Goal: Task Accomplishment & Management: Manage account settings

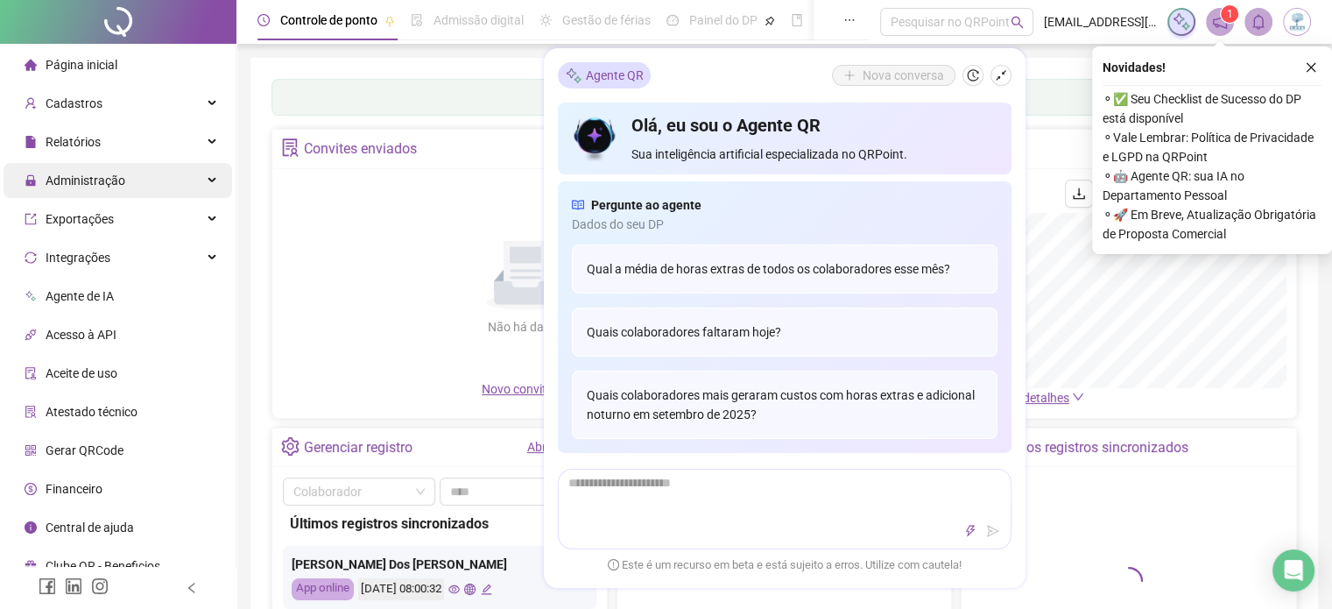
click at [144, 178] on div "Administração" at bounding box center [118, 180] width 229 height 35
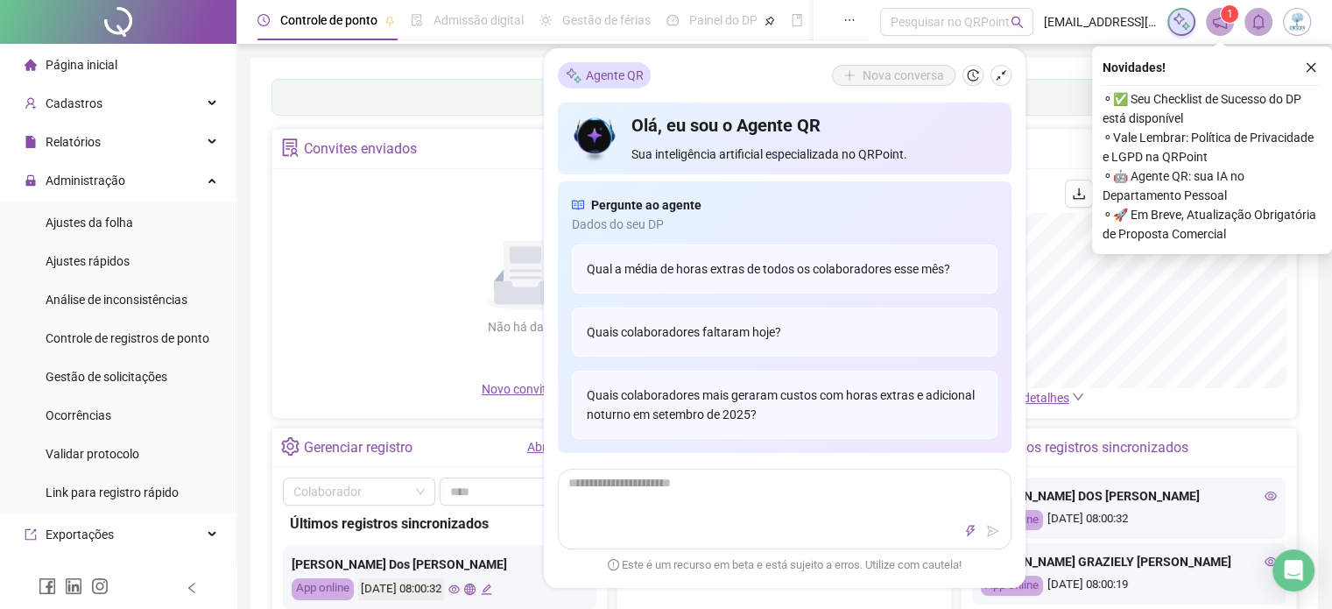
drag, startPoint x: 1318, startPoint y: 64, endPoint x: 1189, endPoint y: 90, distance: 131.4
click at [1317, 64] on button "button" at bounding box center [1310, 67] width 21 height 21
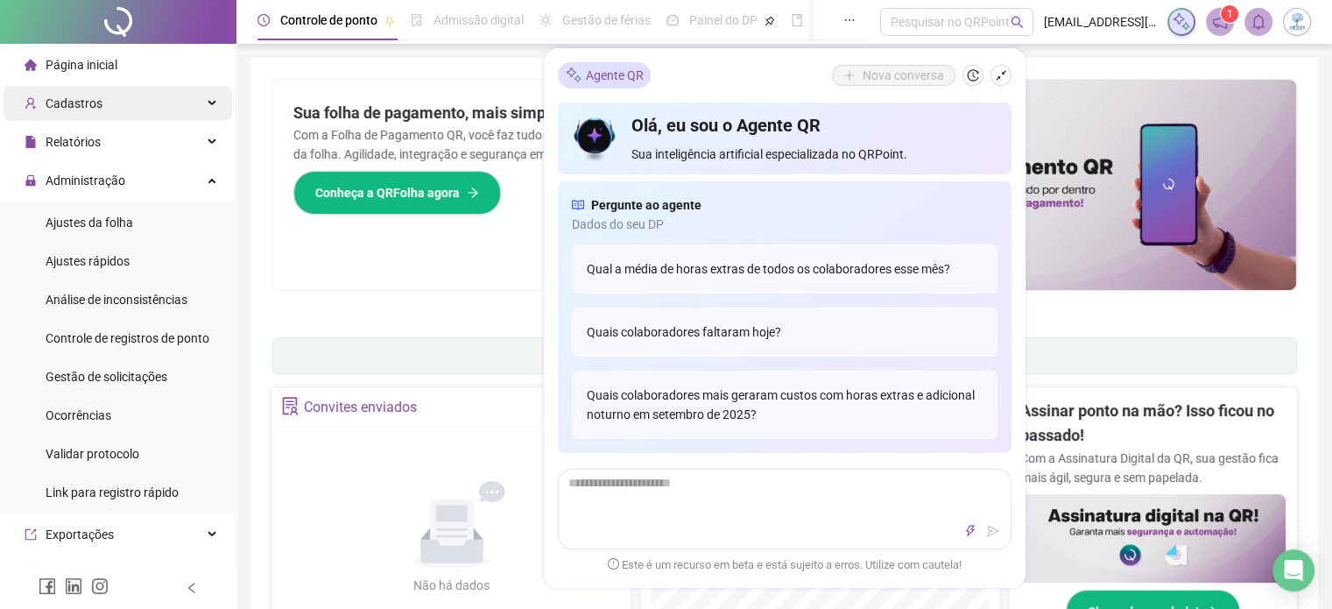
click at [83, 111] on span "Cadastros" at bounding box center [64, 103] width 78 height 35
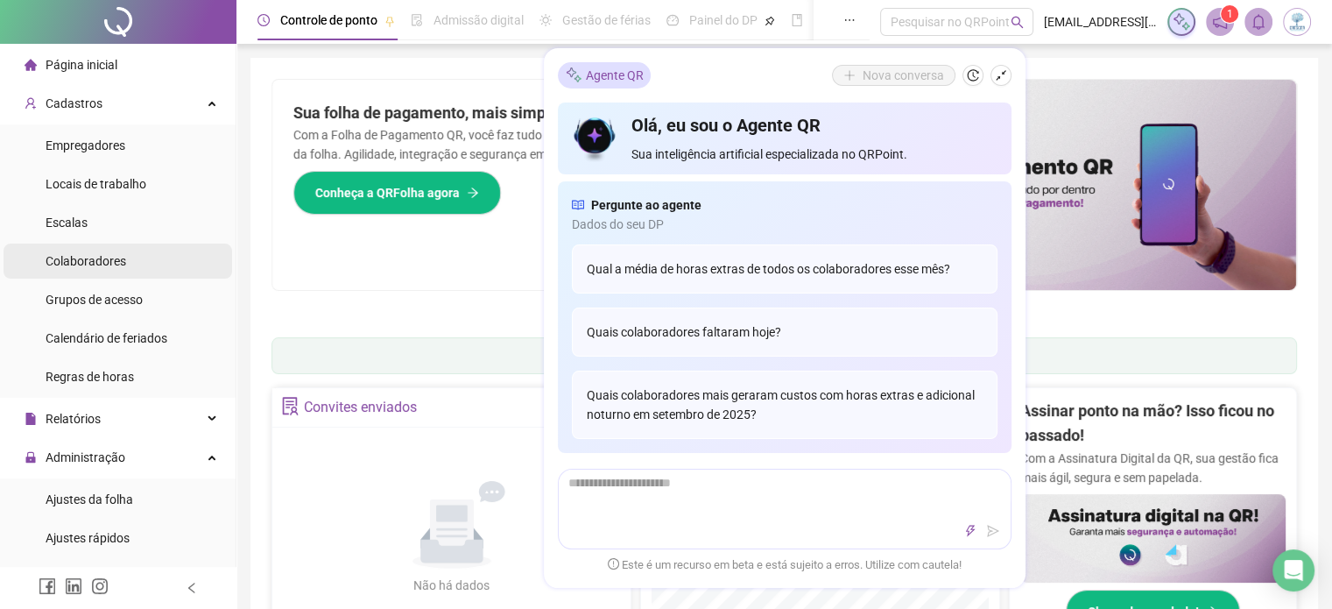
click at [109, 254] on span "Colaboradores" at bounding box center [86, 261] width 81 height 14
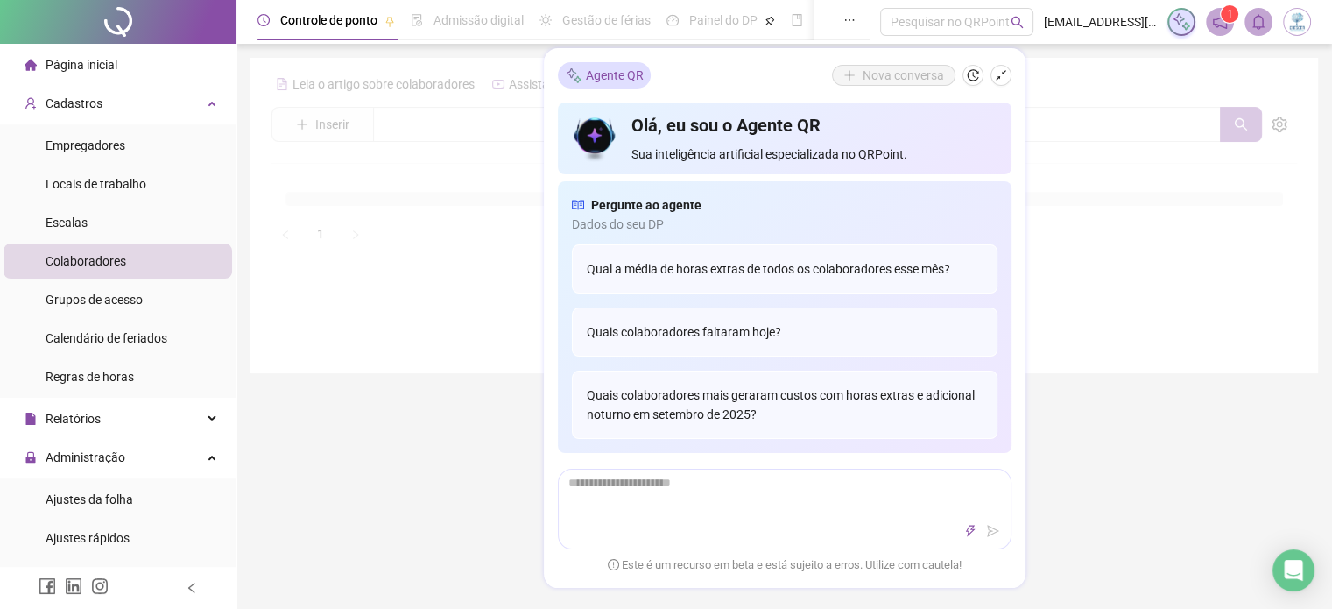
click at [1009, 74] on button "button" at bounding box center [1000, 75] width 21 height 21
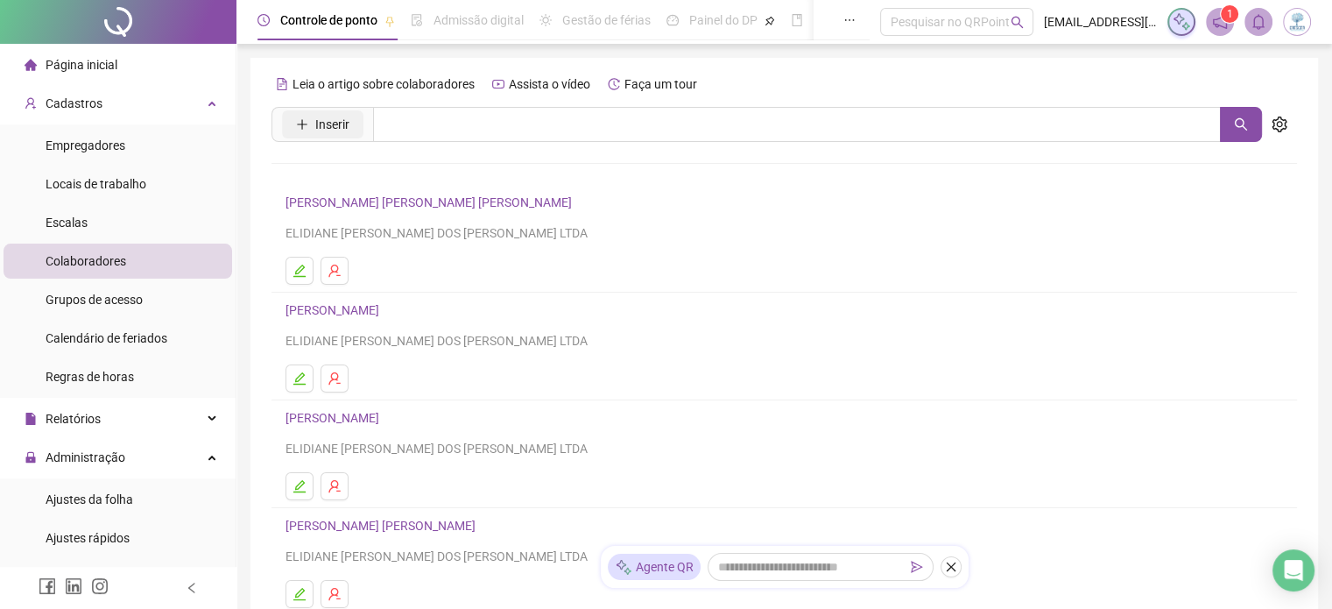
click at [330, 126] on span "Inserir" at bounding box center [332, 124] width 34 height 19
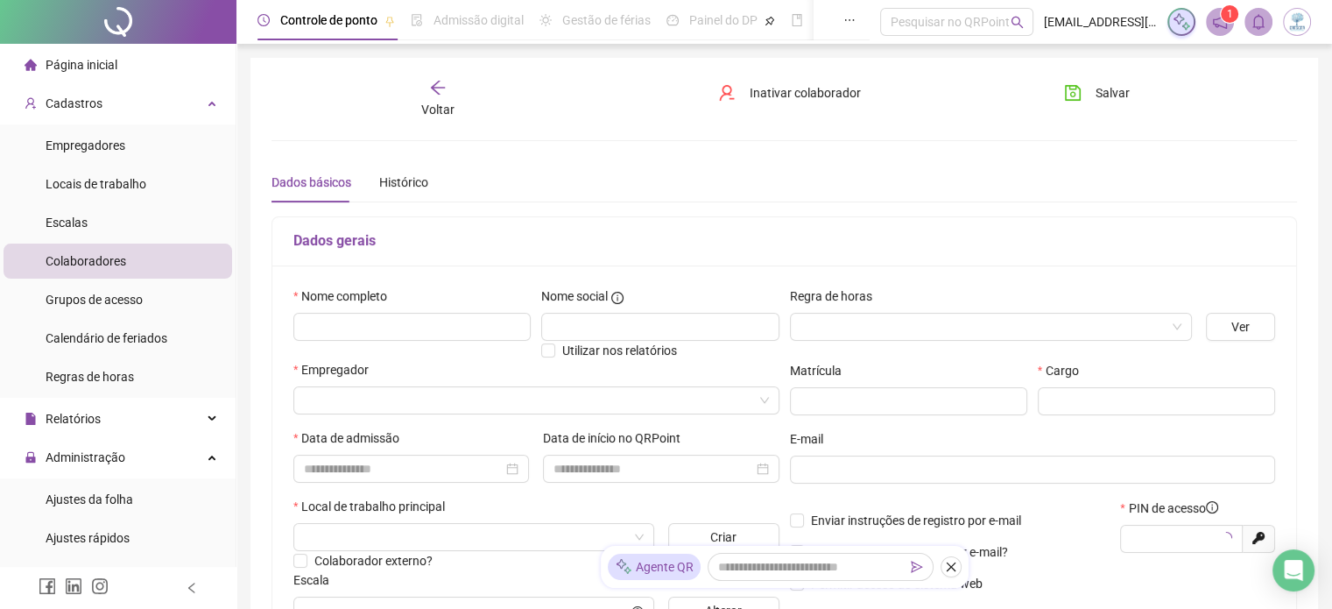
type input "*****"
click at [410, 321] on input "text" at bounding box center [411, 327] width 237 height 28
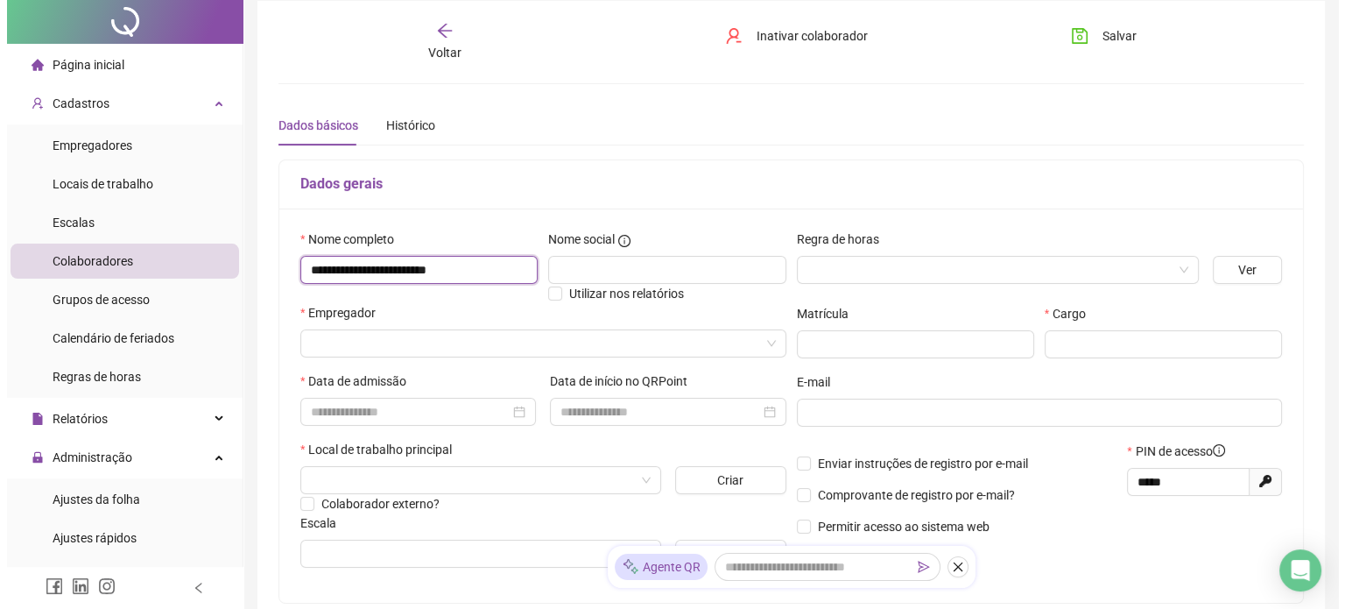
scroll to position [88, 0]
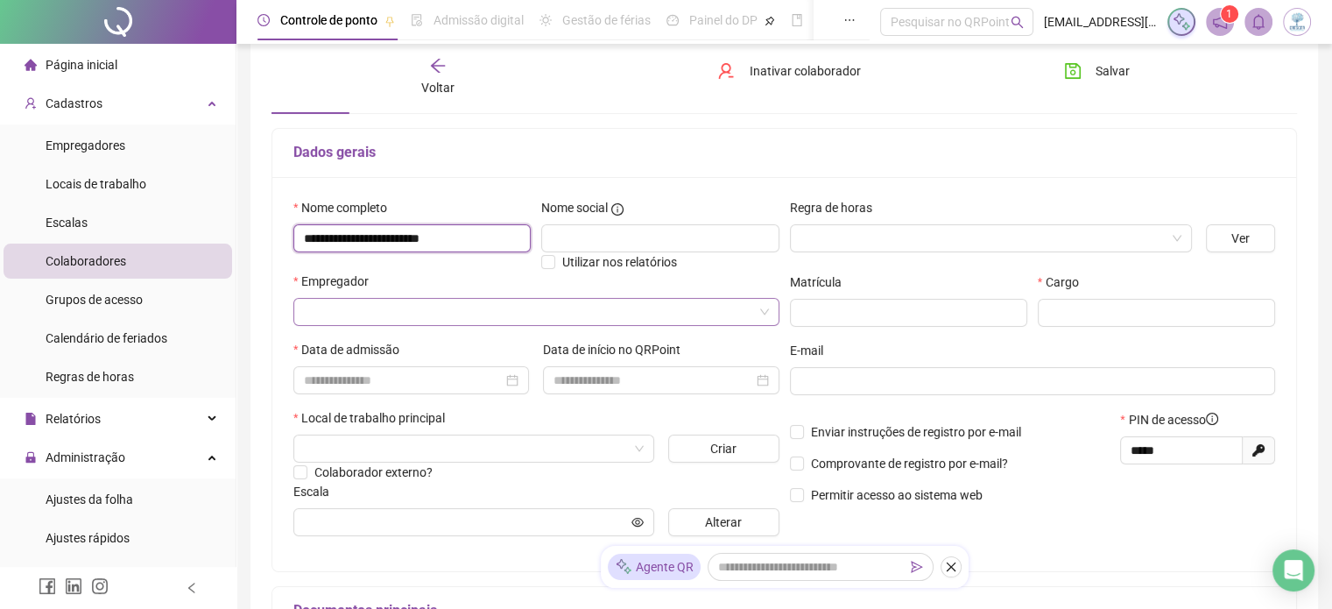
type input "**********"
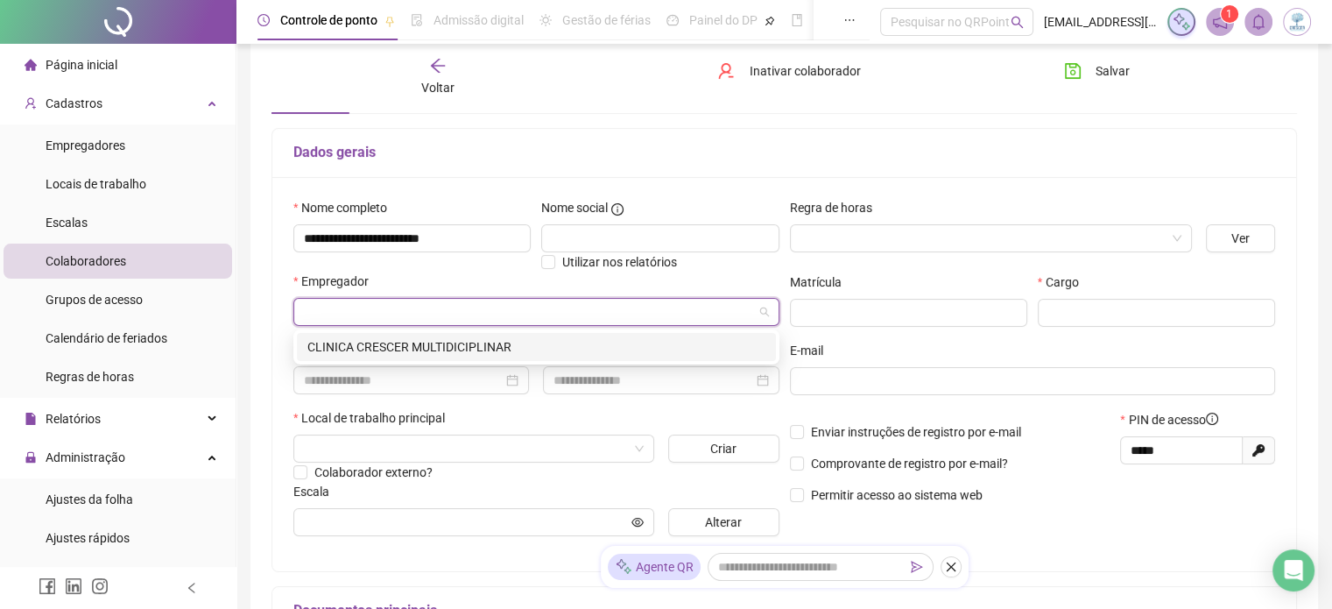
click at [484, 322] on input "search" at bounding box center [528, 312] width 449 height 26
click at [458, 342] on div "CLINICA CRESCER MULTIDICIPLINAR" at bounding box center [536, 346] width 458 height 19
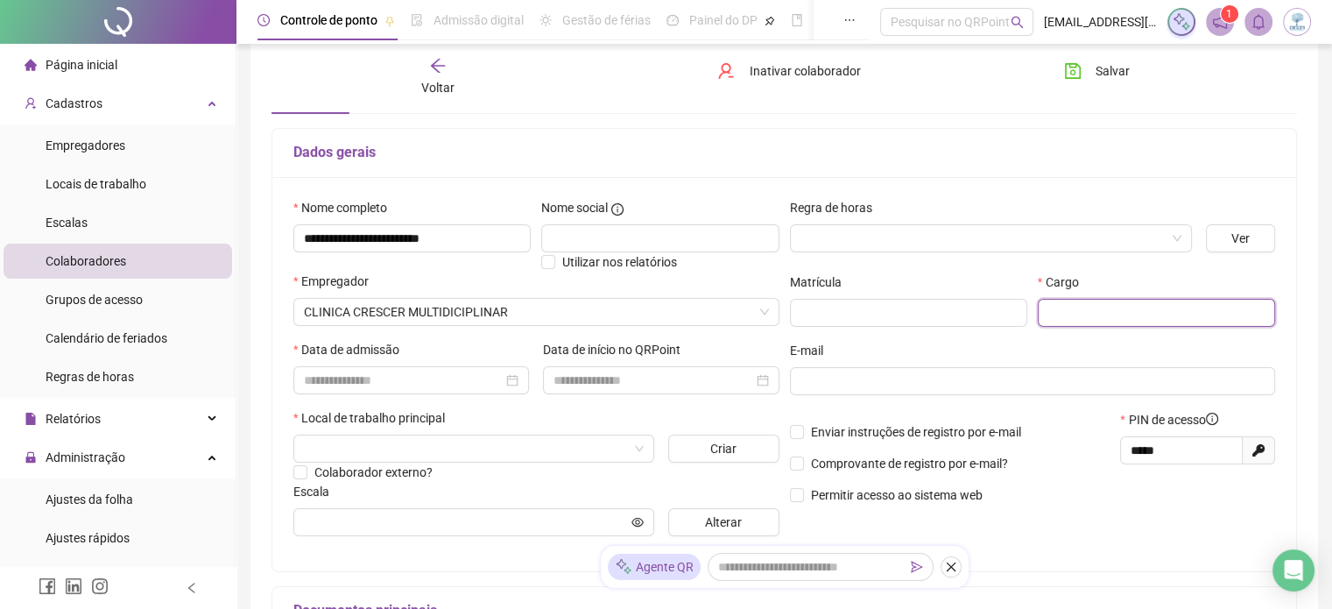
click at [1124, 312] on input "text" at bounding box center [1156, 313] width 237 height 28
click at [1131, 304] on input "text" at bounding box center [1156, 313] width 237 height 28
click at [1133, 304] on input "text" at bounding box center [1156, 313] width 237 height 28
click at [1192, 307] on input "text" at bounding box center [1156, 313] width 237 height 28
drag, startPoint x: 1205, startPoint y: 319, endPoint x: 1194, endPoint y: 316, distance: 10.8
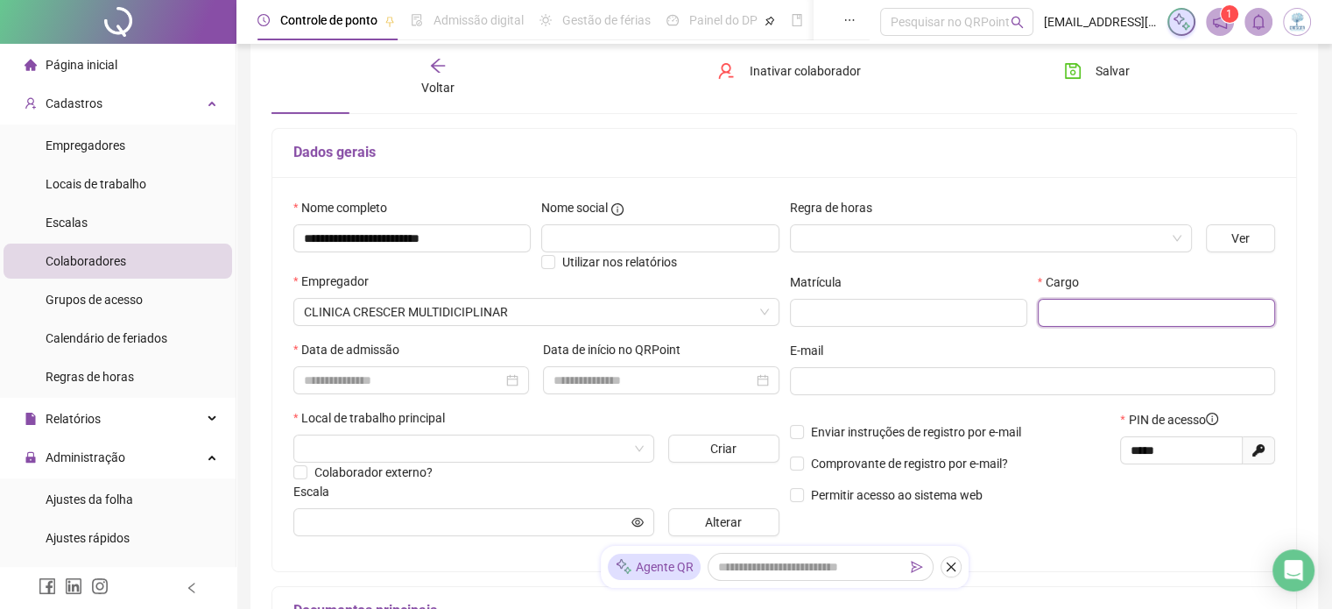
click at [1205, 319] on input "text" at bounding box center [1156, 313] width 237 height 28
drag, startPoint x: 1029, startPoint y: 272, endPoint x: 1068, endPoint y: 294, distance: 45.1
click at [1029, 276] on div "Matrícula" at bounding box center [909, 306] width 248 height 68
click at [1109, 311] on input "text" at bounding box center [1156, 313] width 237 height 28
click at [1090, 313] on input "text" at bounding box center [1156, 313] width 237 height 28
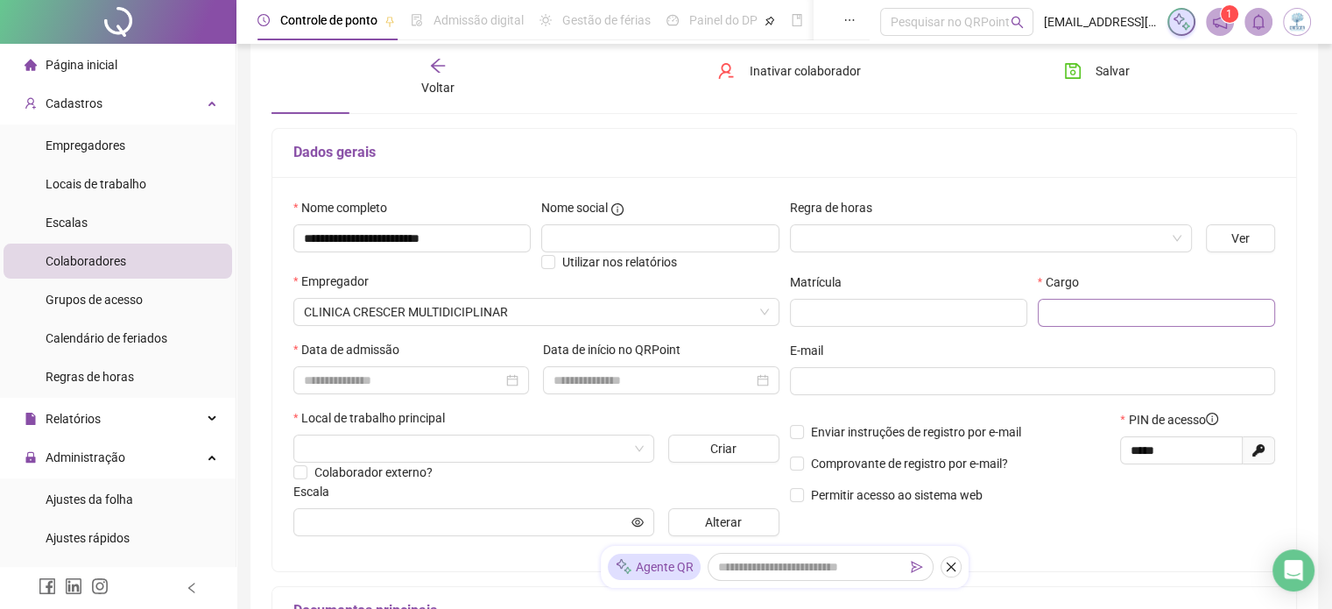
click at [1092, 295] on div "Cargo" at bounding box center [1156, 285] width 237 height 26
click at [1196, 320] on input "text" at bounding box center [1156, 313] width 237 height 28
click at [1196, 319] on input "text" at bounding box center [1156, 313] width 237 height 28
click at [1197, 318] on input "text" at bounding box center [1156, 313] width 237 height 28
type input "*"
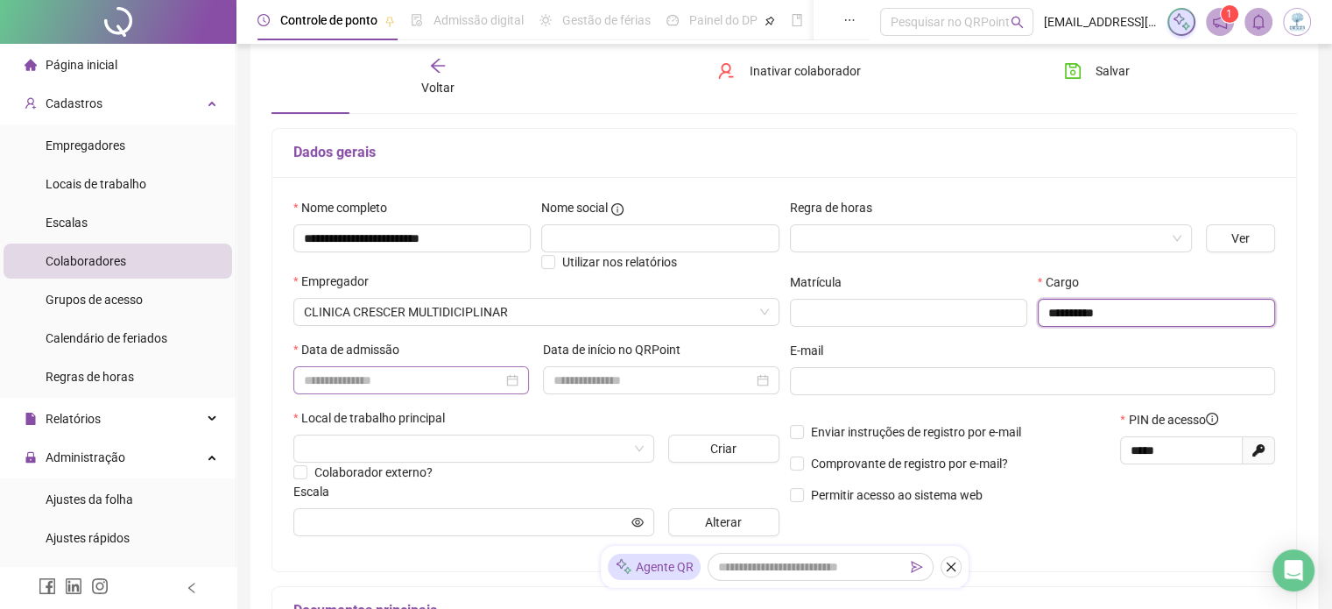
type input "**********"
drag, startPoint x: 378, startPoint y: 371, endPoint x: 390, endPoint y: 381, distance: 14.9
click at [378, 372] on input at bounding box center [403, 379] width 199 height 19
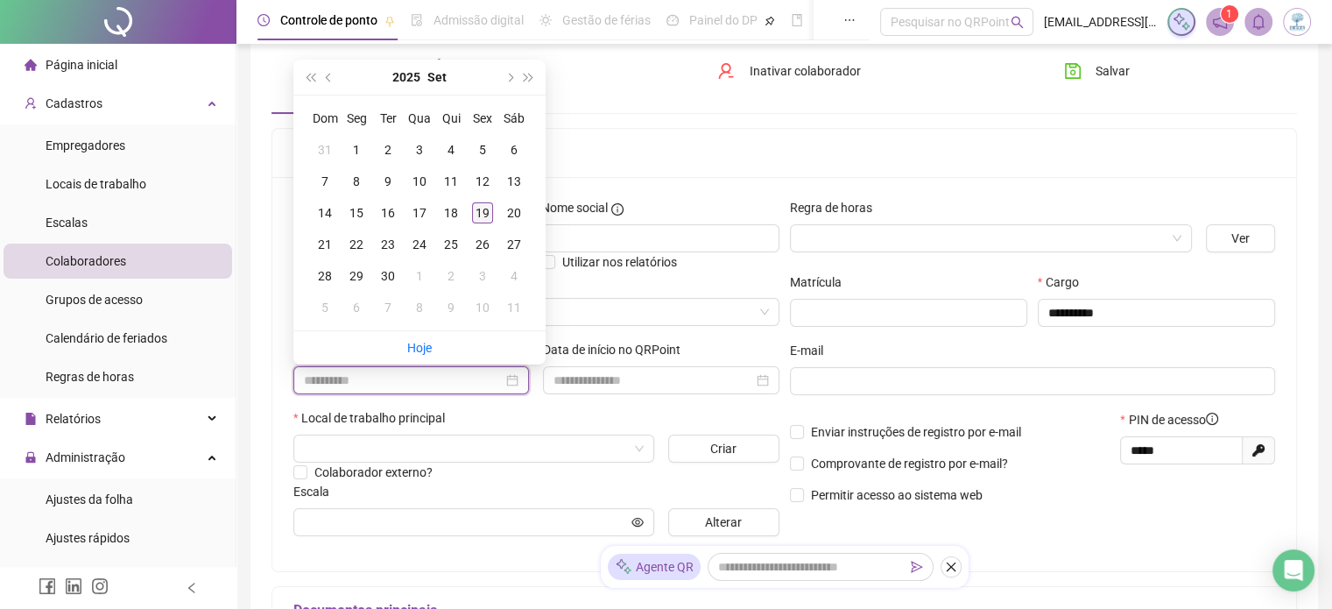
type input "**********"
click at [490, 215] on div "19" at bounding box center [482, 212] width 21 height 21
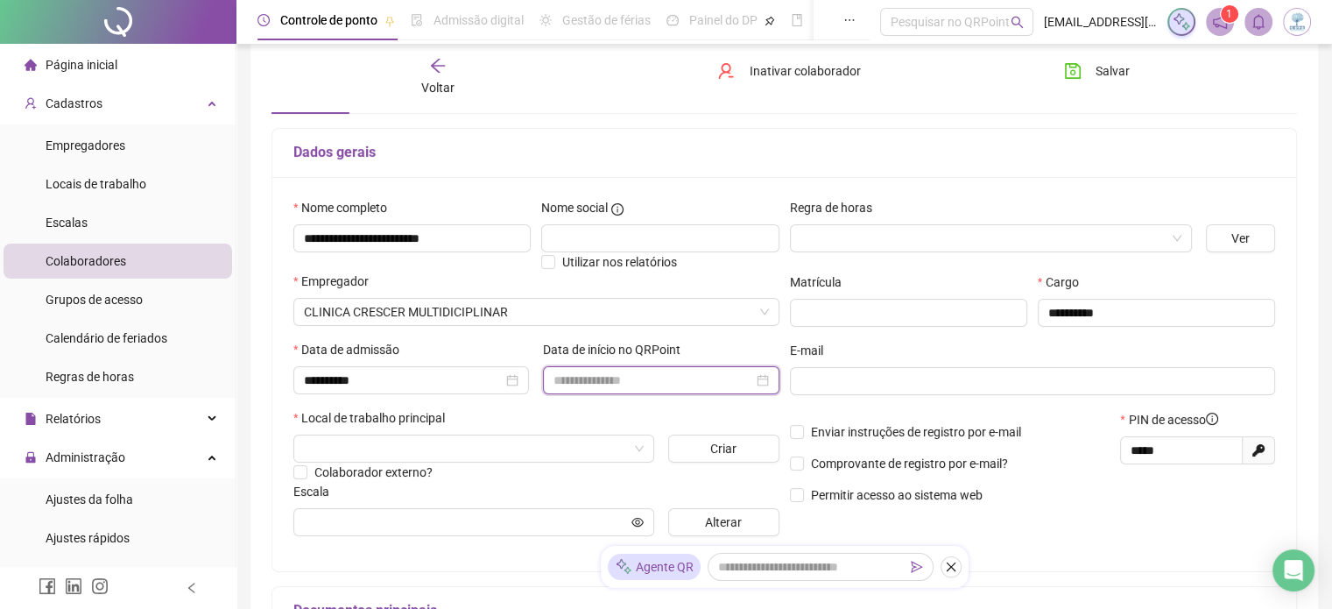
click at [687, 380] on input at bounding box center [652, 379] width 199 height 19
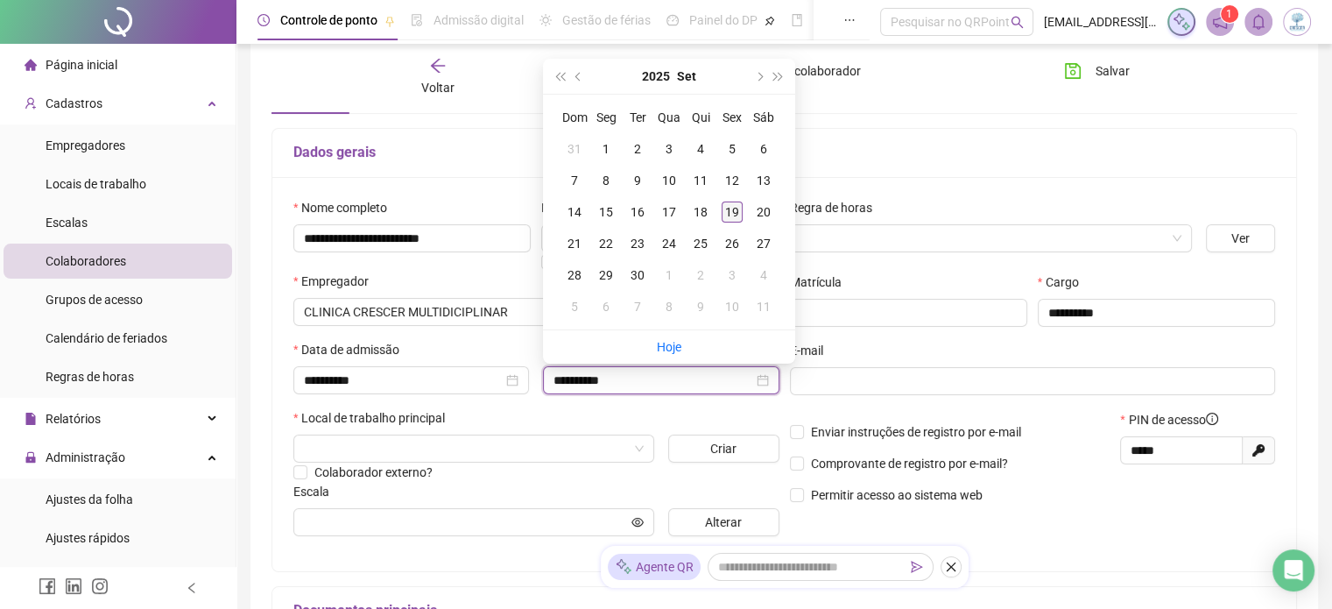
type input "**********"
drag, startPoint x: 734, startPoint y: 205, endPoint x: 634, endPoint y: 293, distance: 133.4
click at [733, 208] on div "19" at bounding box center [732, 211] width 21 height 21
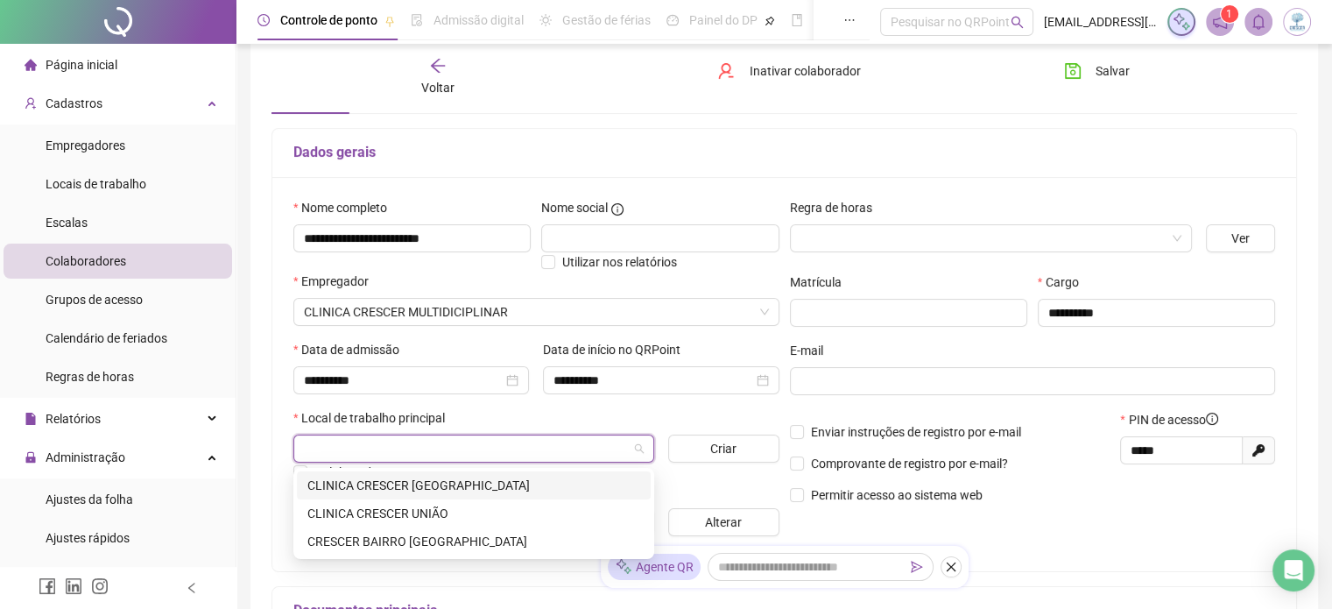
click at [557, 451] on input "search" at bounding box center [466, 448] width 324 height 26
type input "*"
click at [478, 477] on div "CLINICA CRESCER RUA F CIDADE NOVA" at bounding box center [473, 485] width 333 height 19
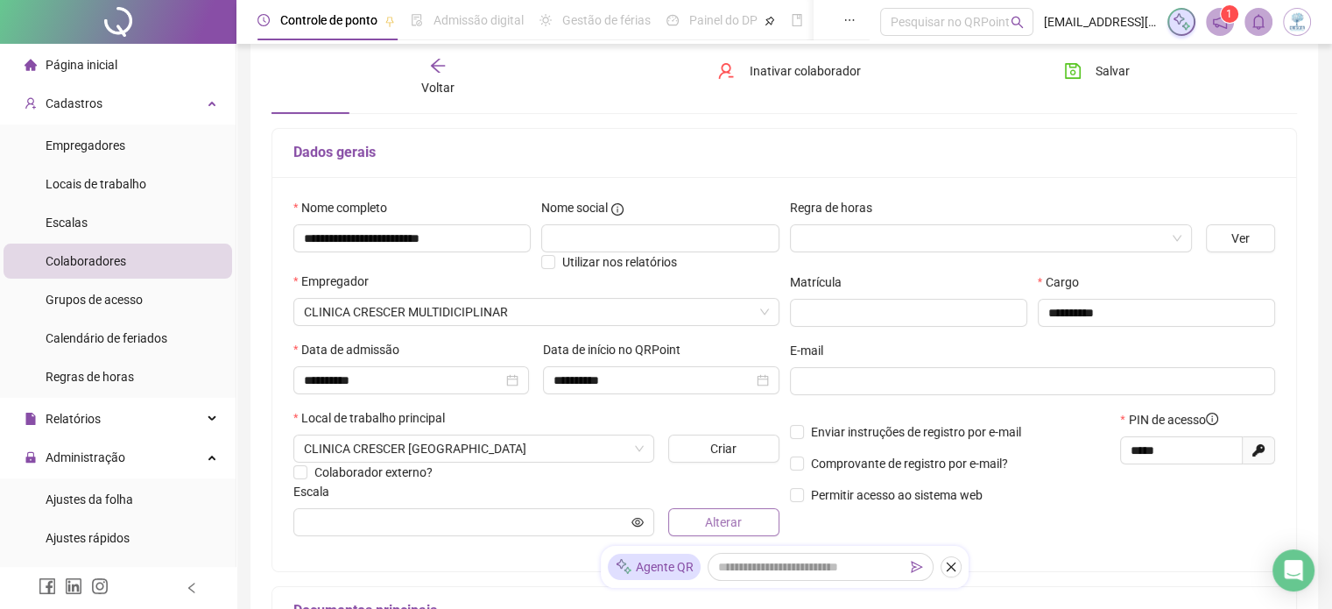
click at [739, 532] on button "Alterar" at bounding box center [723, 522] width 111 height 28
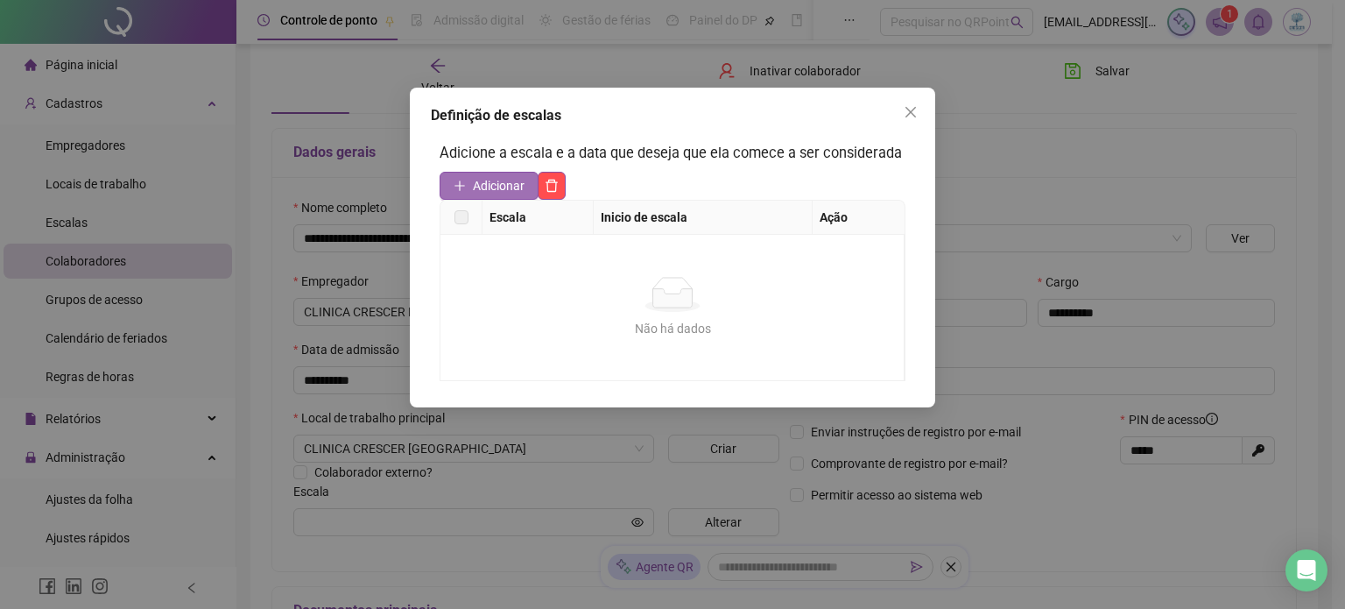
click at [509, 177] on span "Adicionar" at bounding box center [499, 185] width 52 height 19
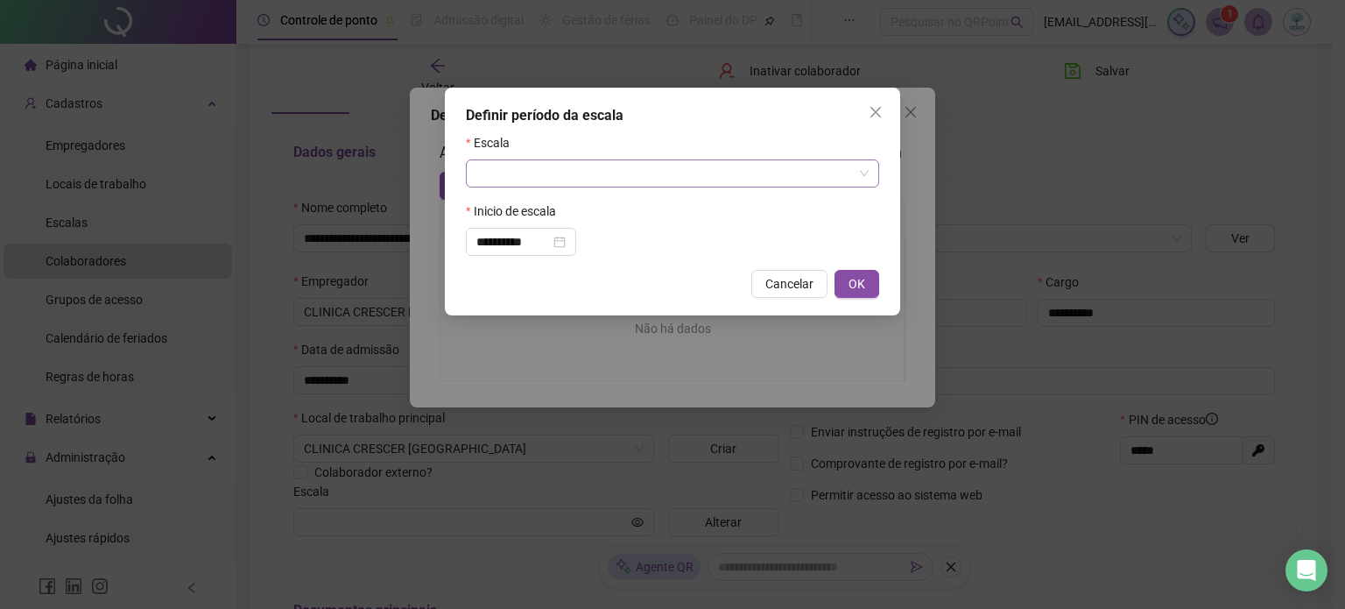
click at [595, 182] on input "search" at bounding box center [664, 173] width 377 height 26
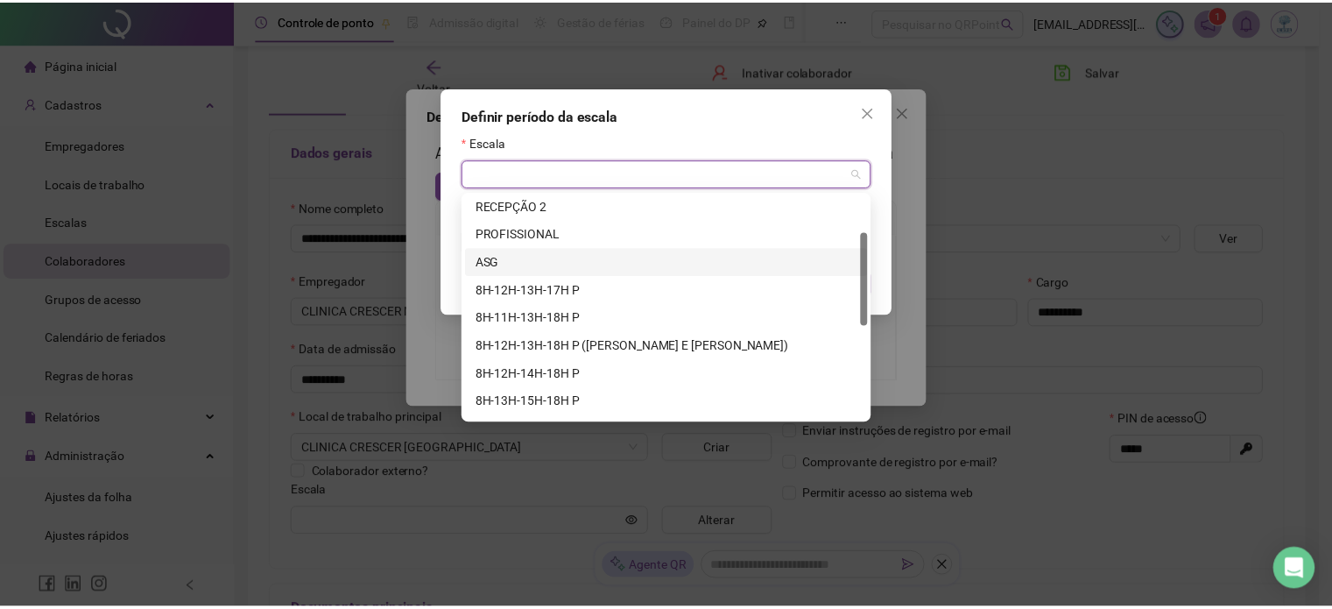
scroll to position [175, 0]
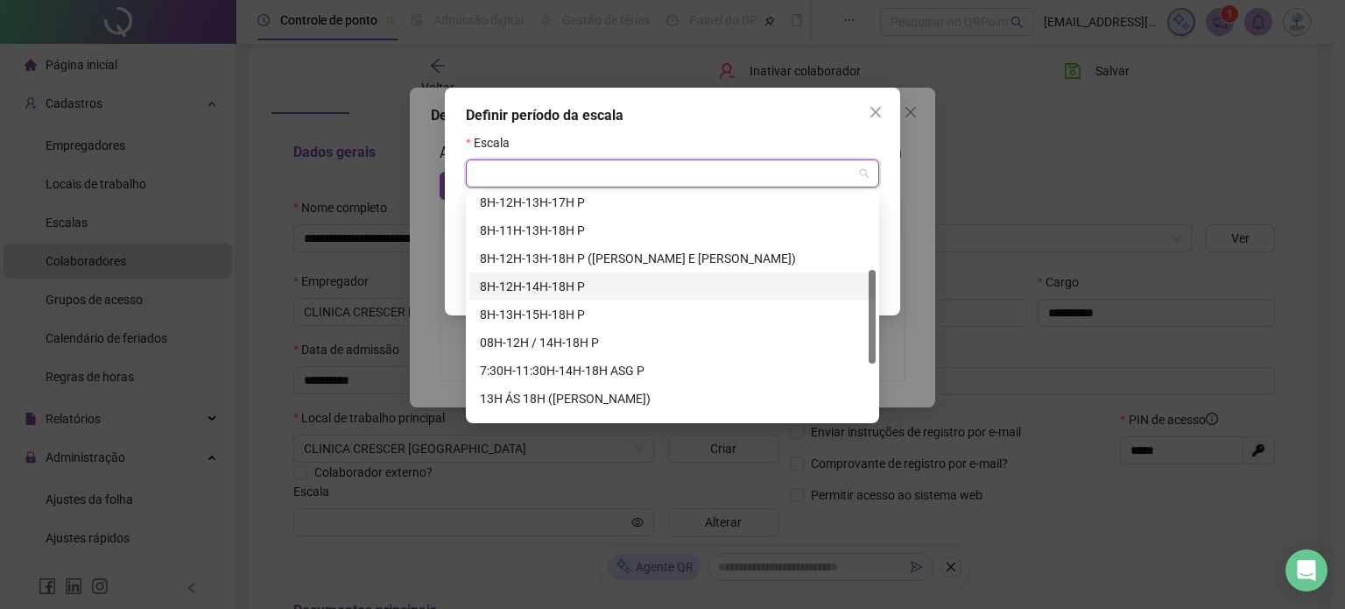
click at [536, 284] on div "8H-12H-14H-18H P" at bounding box center [672, 286] width 385 height 19
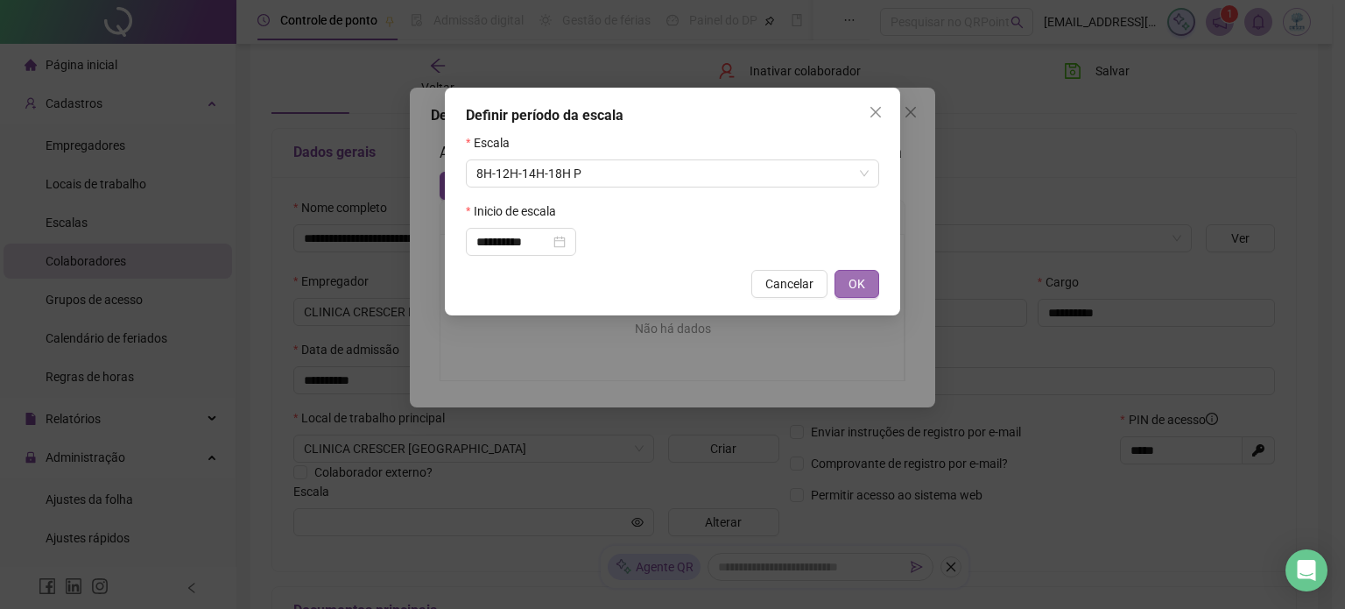
click at [872, 294] on button "OK" at bounding box center [857, 284] width 45 height 28
type input "**********"
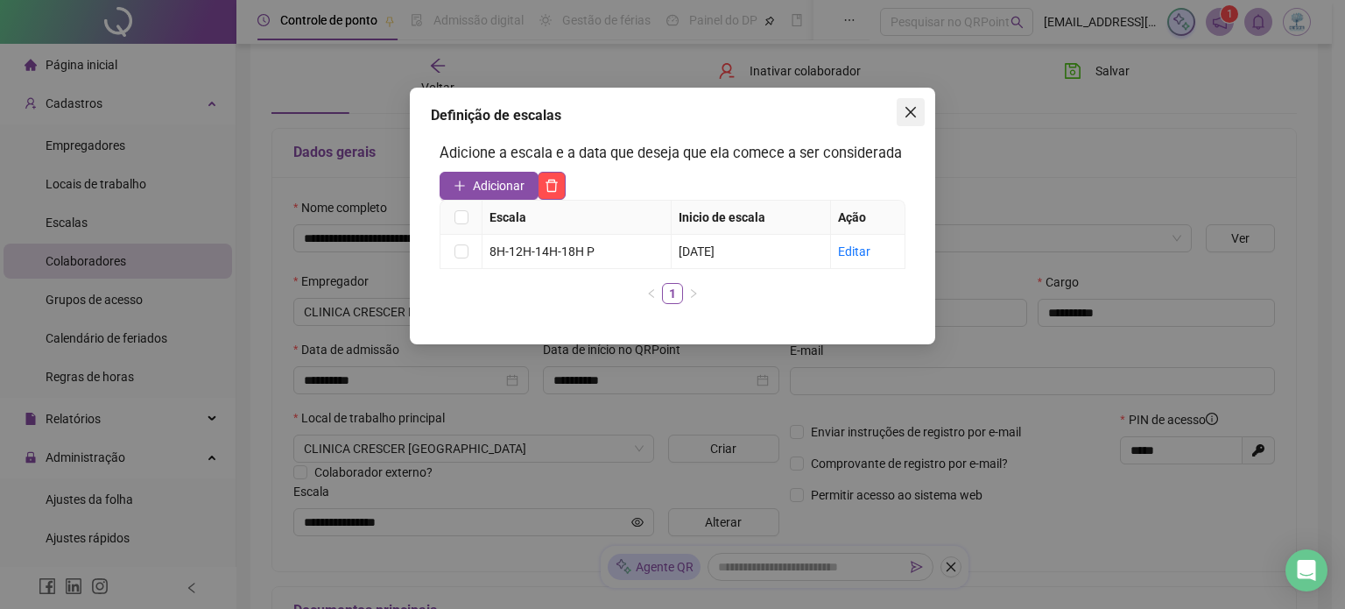
click at [916, 108] on icon "close" at bounding box center [911, 112] width 14 height 14
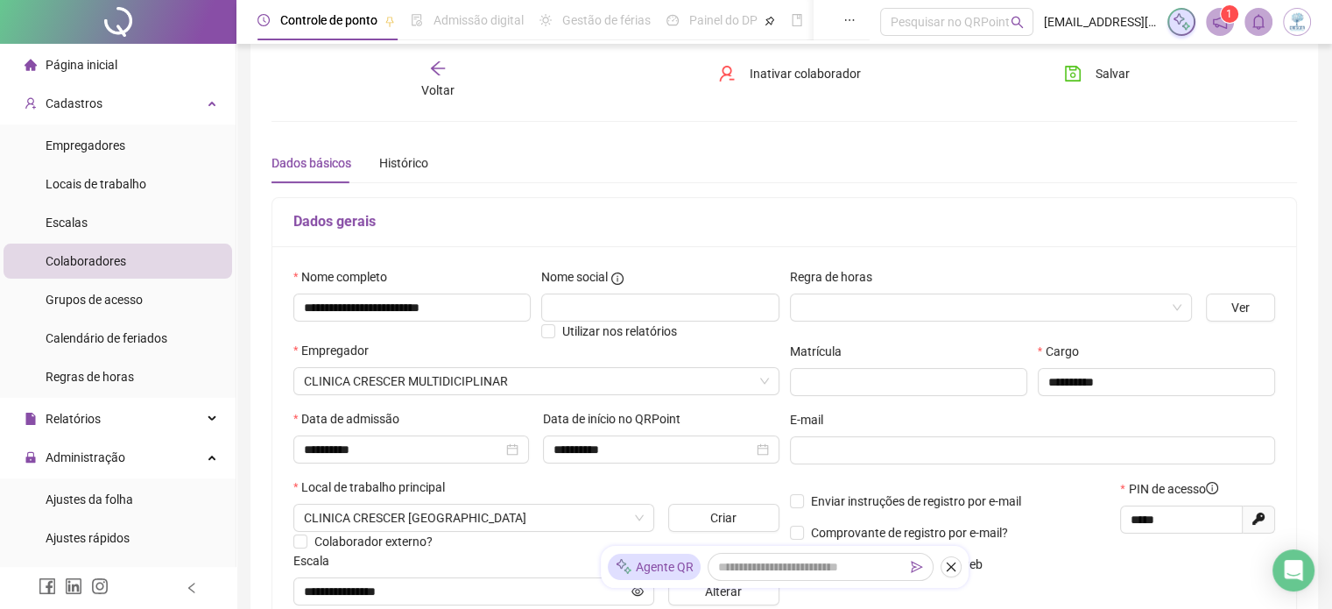
scroll to position [0, 0]
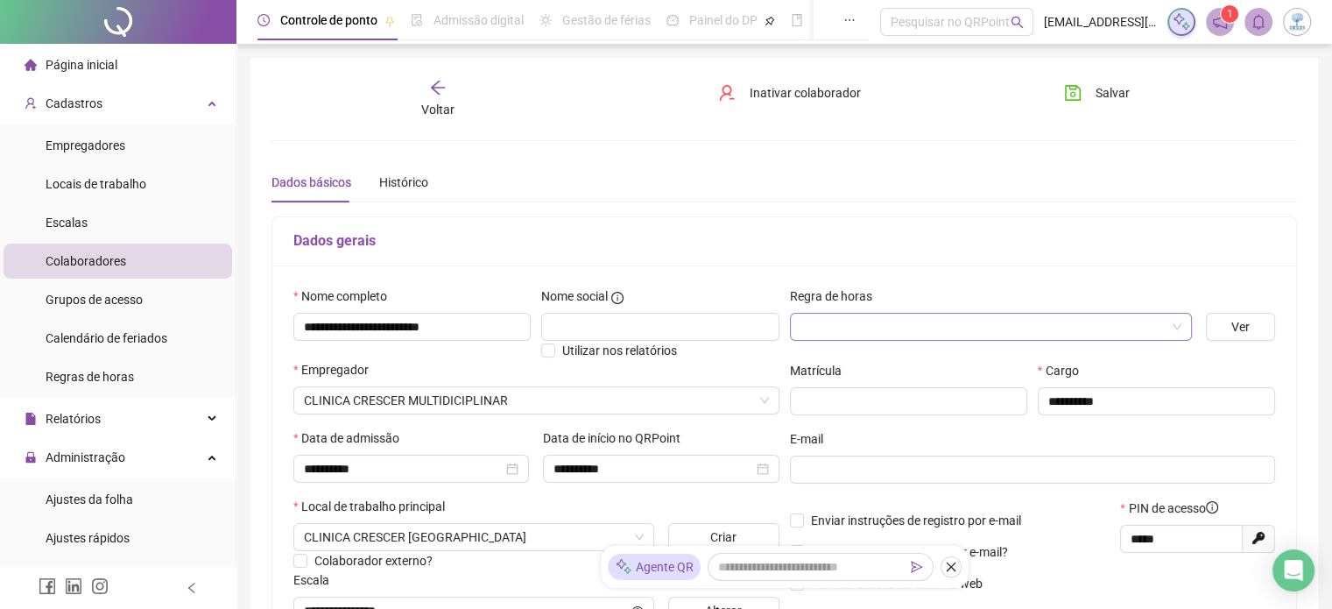
click at [922, 328] on input "search" at bounding box center [982, 327] width 365 height 26
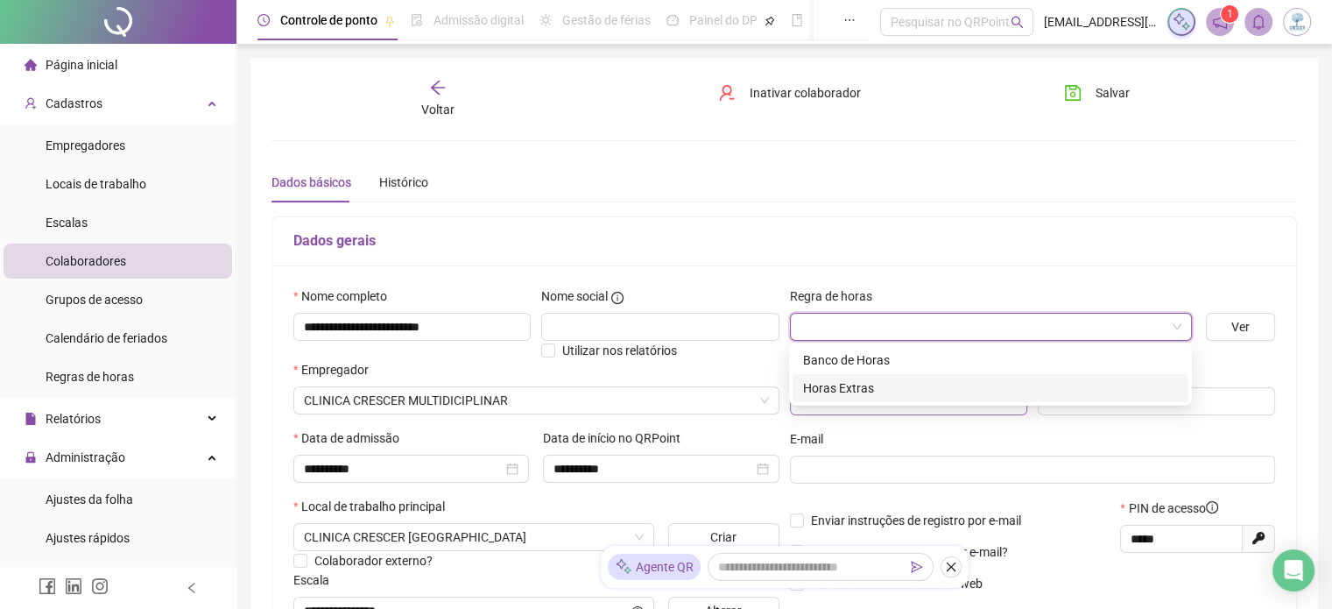
click at [896, 386] on div "Horas Extras" at bounding box center [990, 387] width 375 height 19
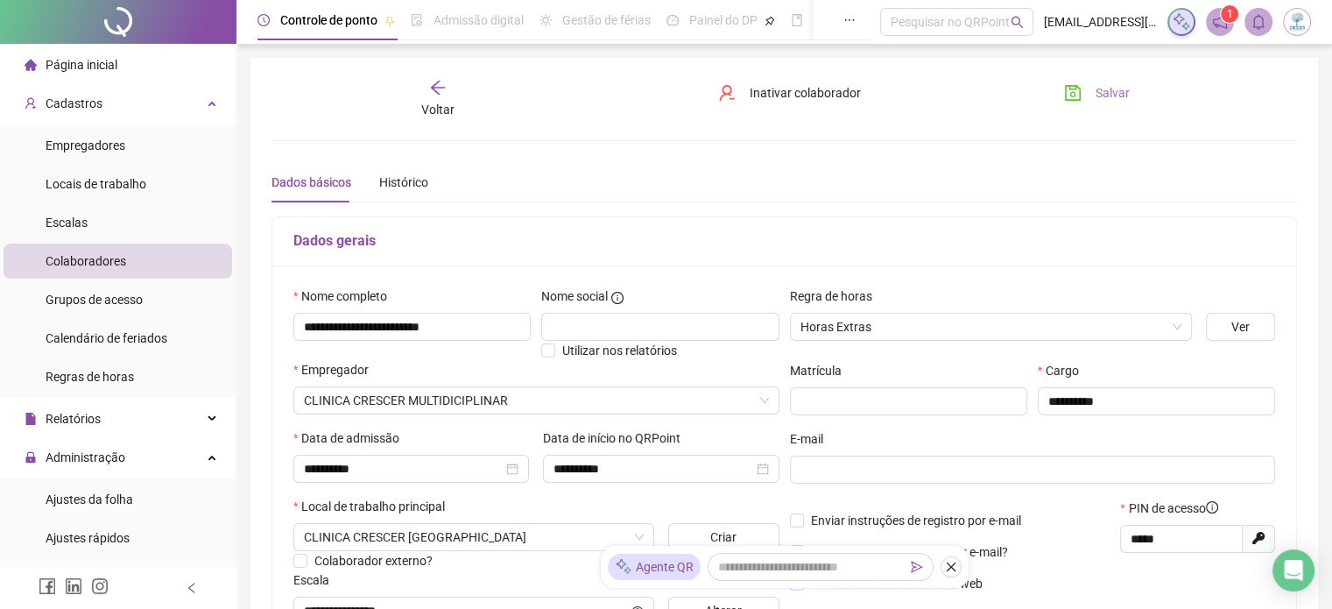
click at [1101, 88] on span "Salvar" at bounding box center [1113, 92] width 34 height 19
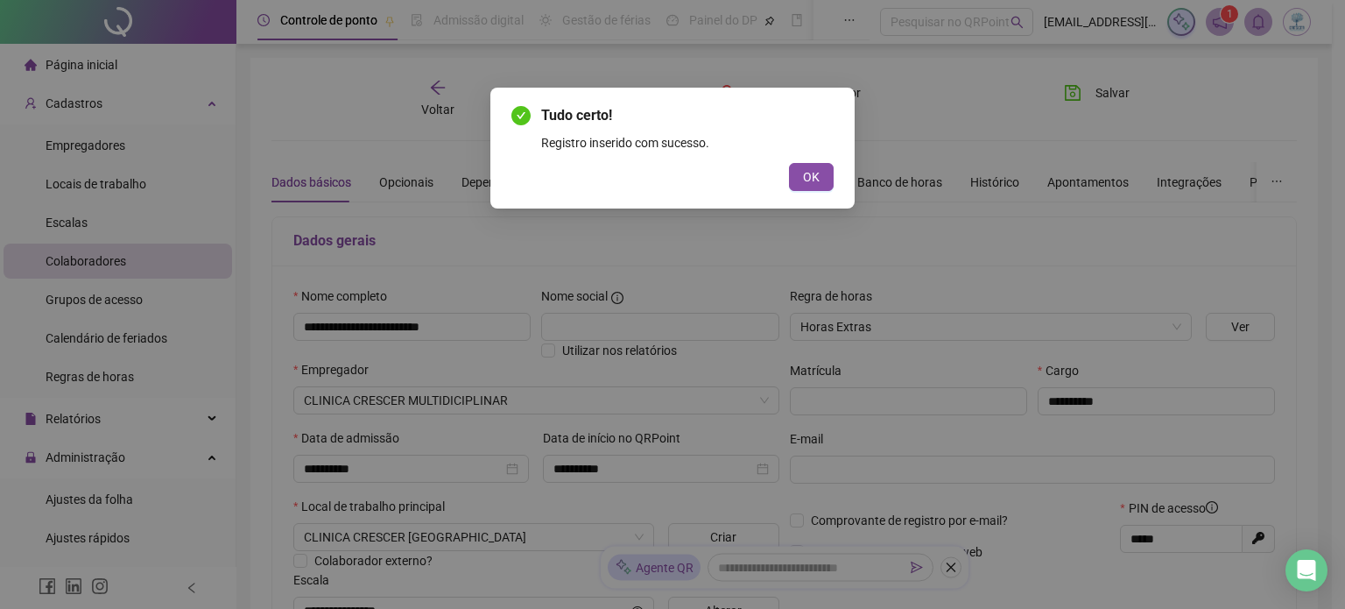
click at [799, 178] on button "OK" at bounding box center [811, 177] width 45 height 28
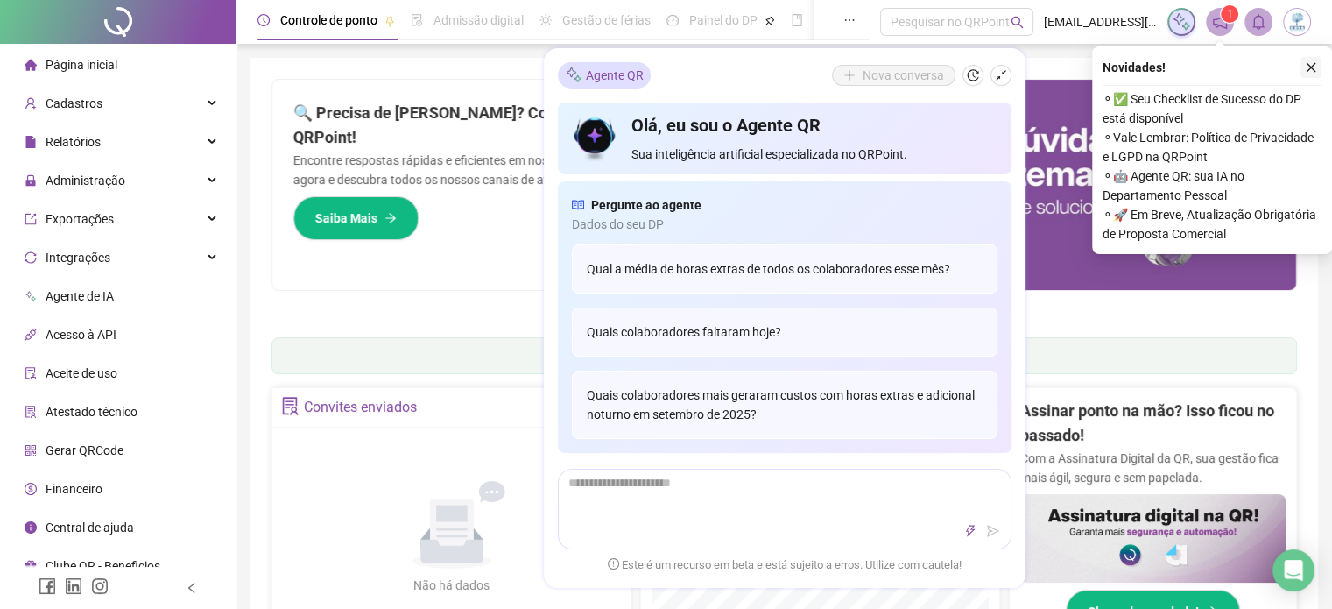
click at [1315, 67] on icon "close" at bounding box center [1311, 67] width 12 height 12
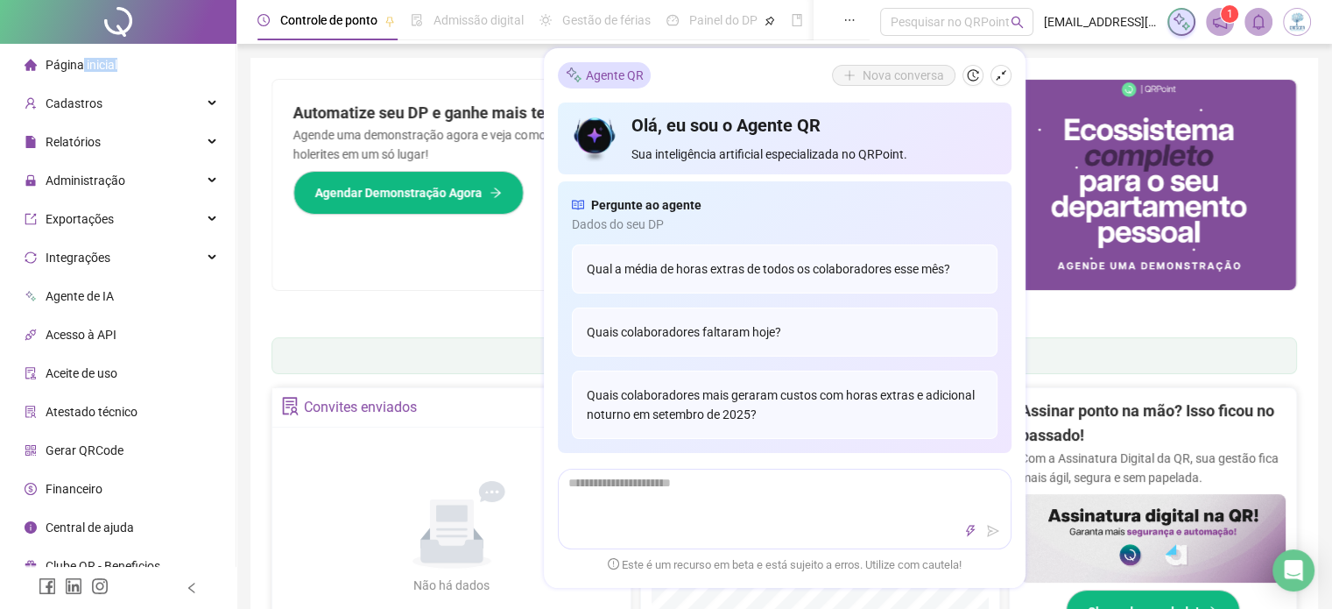
click at [81, 69] on div "Página inicial" at bounding box center [71, 64] width 93 height 35
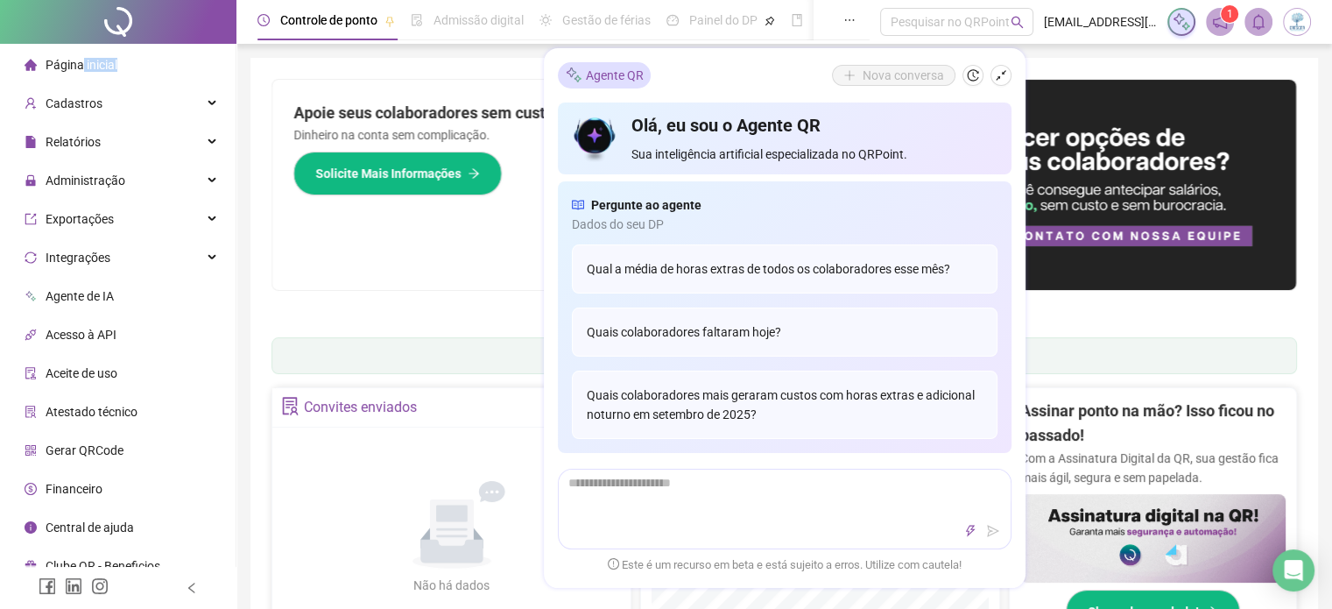
drag, startPoint x: 81, startPoint y: 69, endPoint x: 109, endPoint y: 118, distance: 56.9
click at [81, 69] on span "Página inicial" at bounding box center [82, 65] width 72 height 14
click at [85, 169] on span "Administração" at bounding box center [75, 180] width 101 height 35
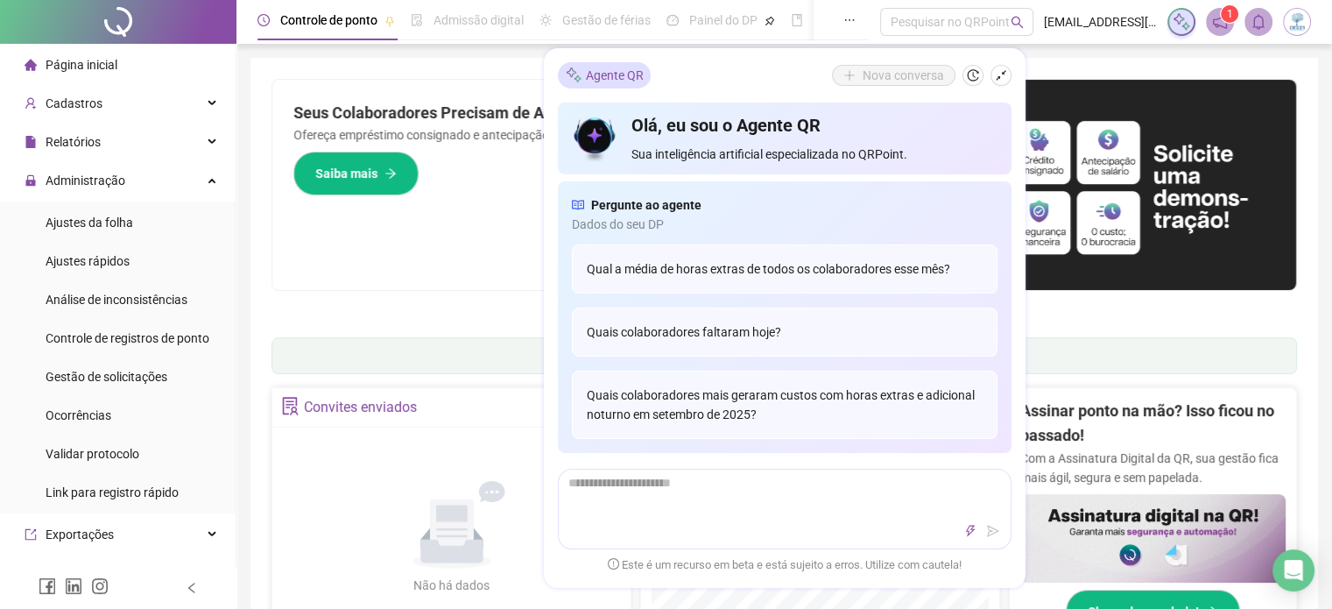
drag, startPoint x: 109, startPoint y: 188, endPoint x: 112, endPoint y: 200, distance: 11.9
click at [109, 188] on span "Administração" at bounding box center [75, 180] width 101 height 35
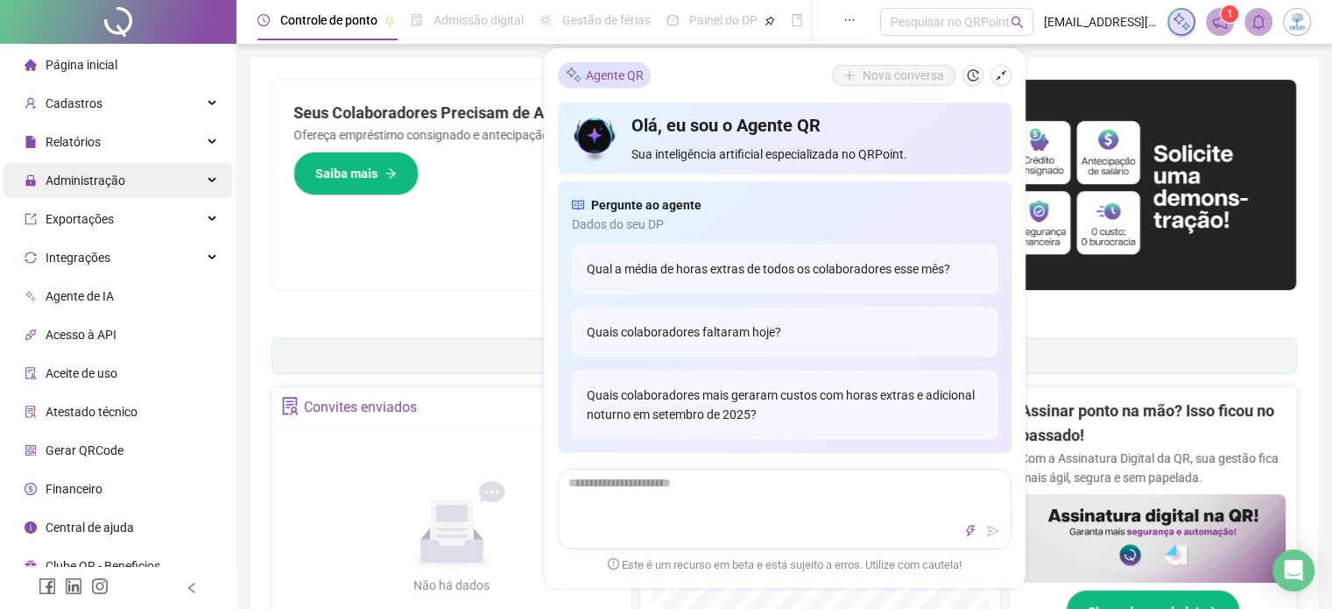
click at [99, 184] on span "Administração" at bounding box center [86, 180] width 80 height 14
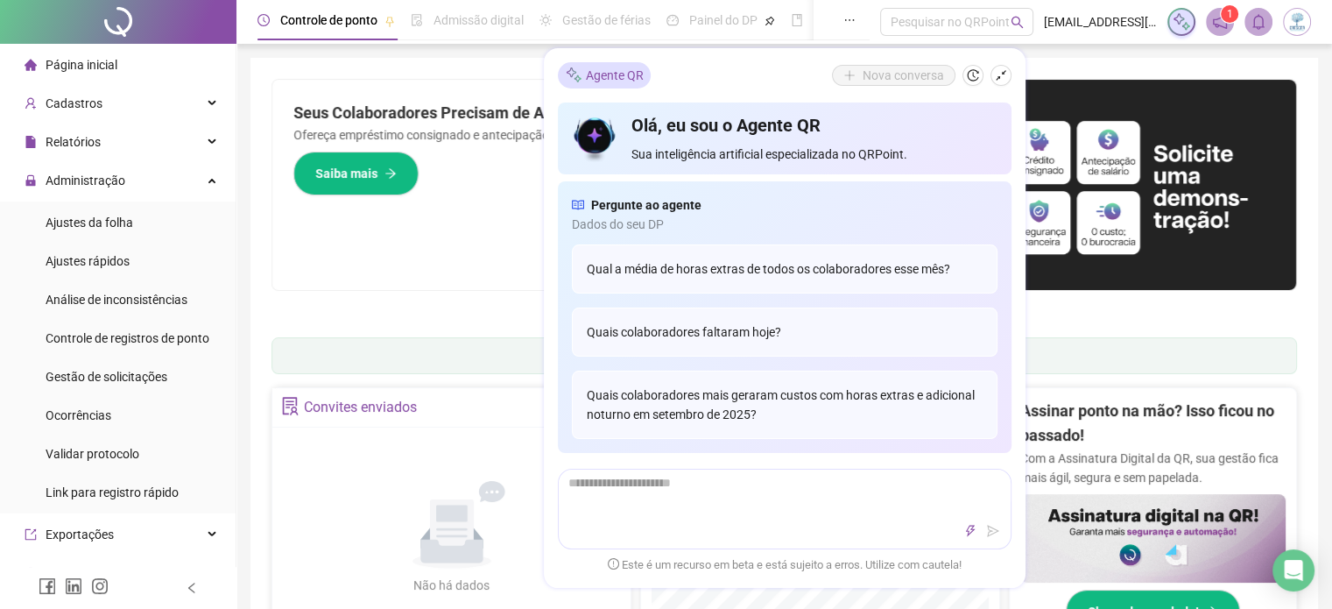
drag, startPoint x: 101, startPoint y: 216, endPoint x: 785, endPoint y: 116, distance: 691.3
click at [101, 217] on span "Ajustes da folha" at bounding box center [90, 222] width 88 height 14
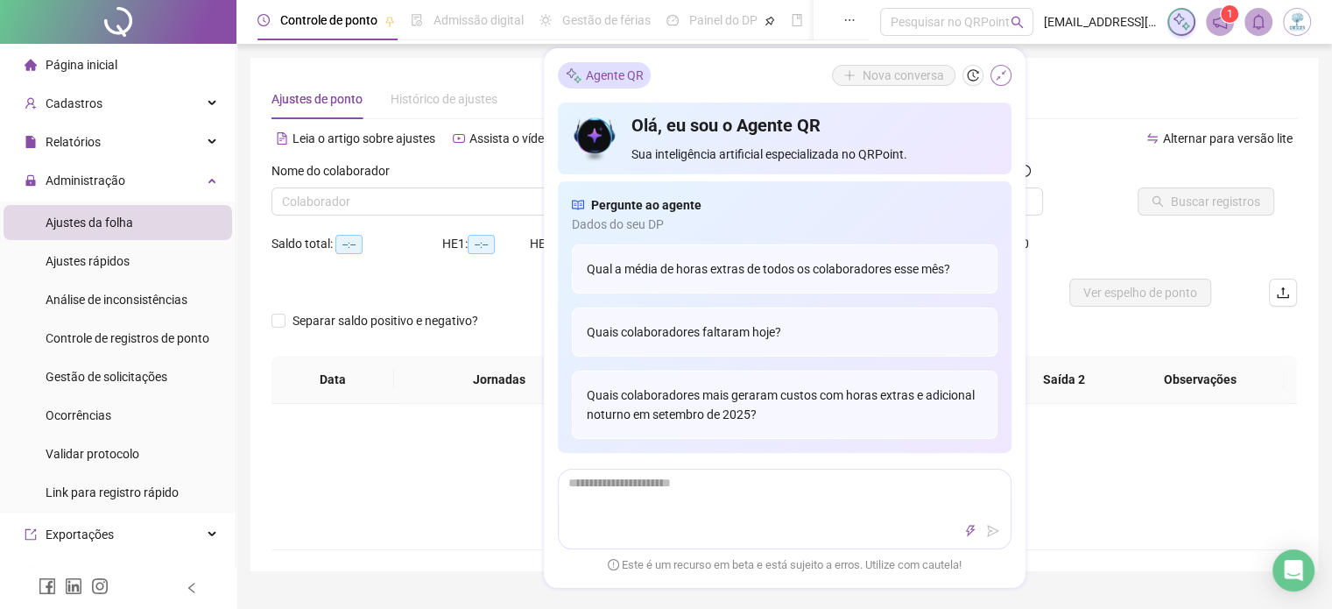
drag, startPoint x: 996, startPoint y: 71, endPoint x: 946, endPoint y: 82, distance: 51.2
click at [993, 73] on button "button" at bounding box center [1000, 75] width 21 height 21
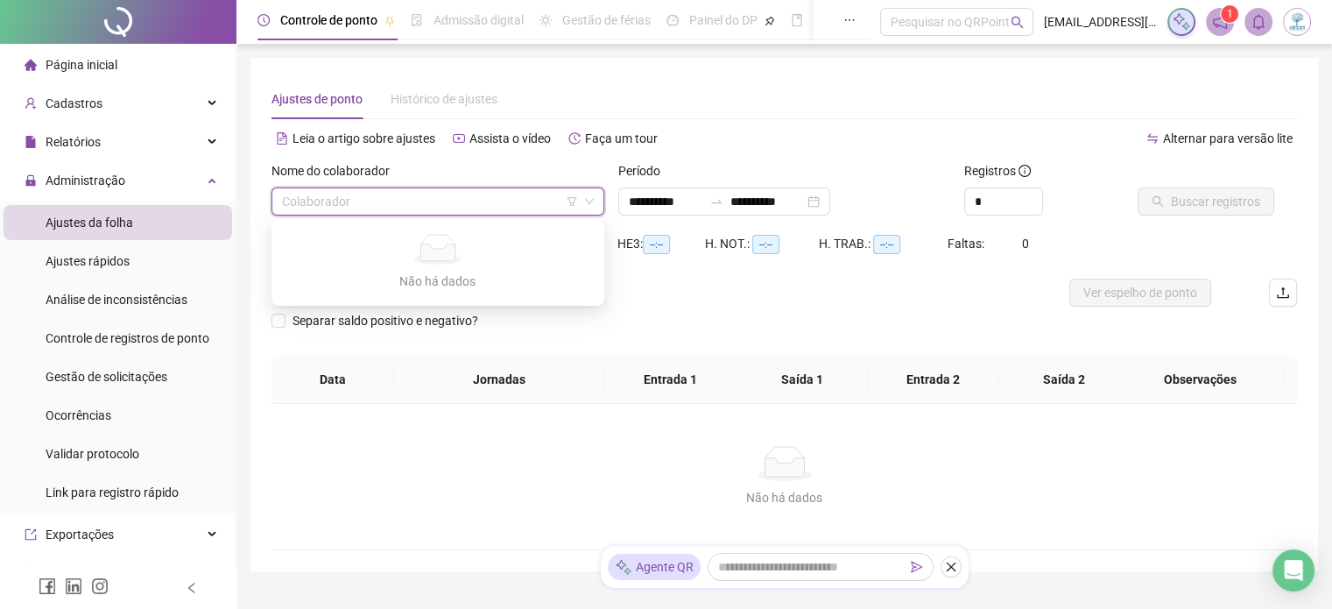
drag, startPoint x: 352, startPoint y: 190, endPoint x: 356, endPoint y: 202, distance: 13.0
click at [352, 191] on input "search" at bounding box center [430, 201] width 296 height 26
click at [373, 210] on input "search" at bounding box center [430, 201] width 296 height 26
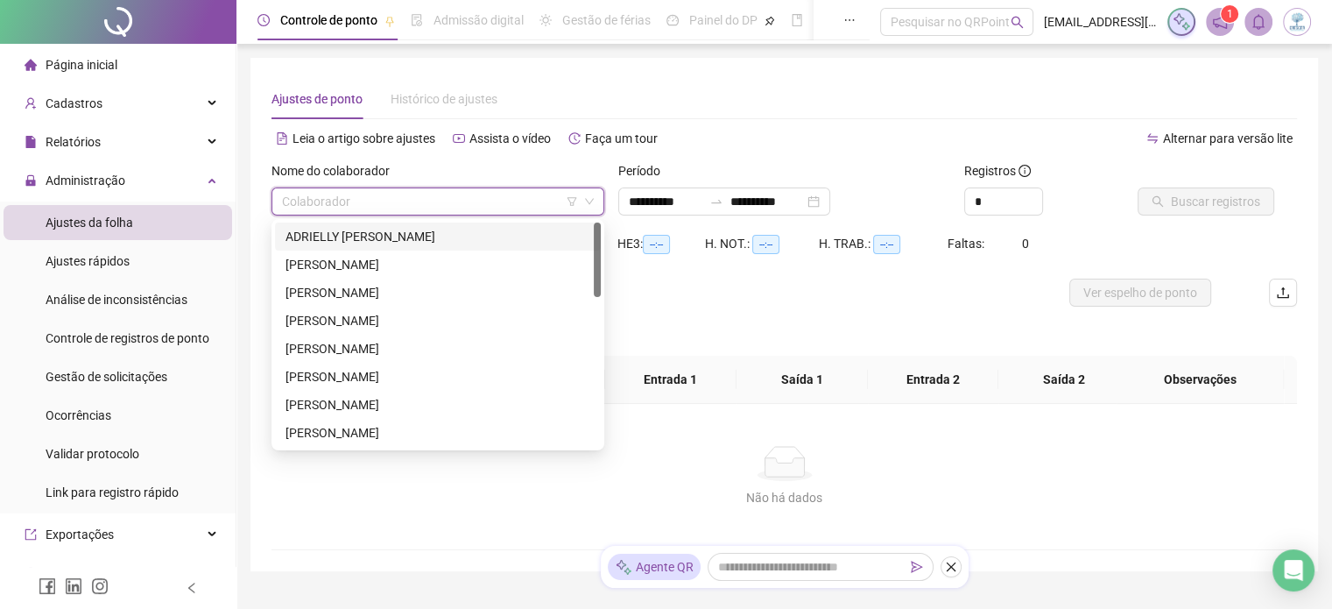
click at [410, 235] on div "ADRIELLY MILOMEM DA SILVA" at bounding box center [437, 236] width 305 height 19
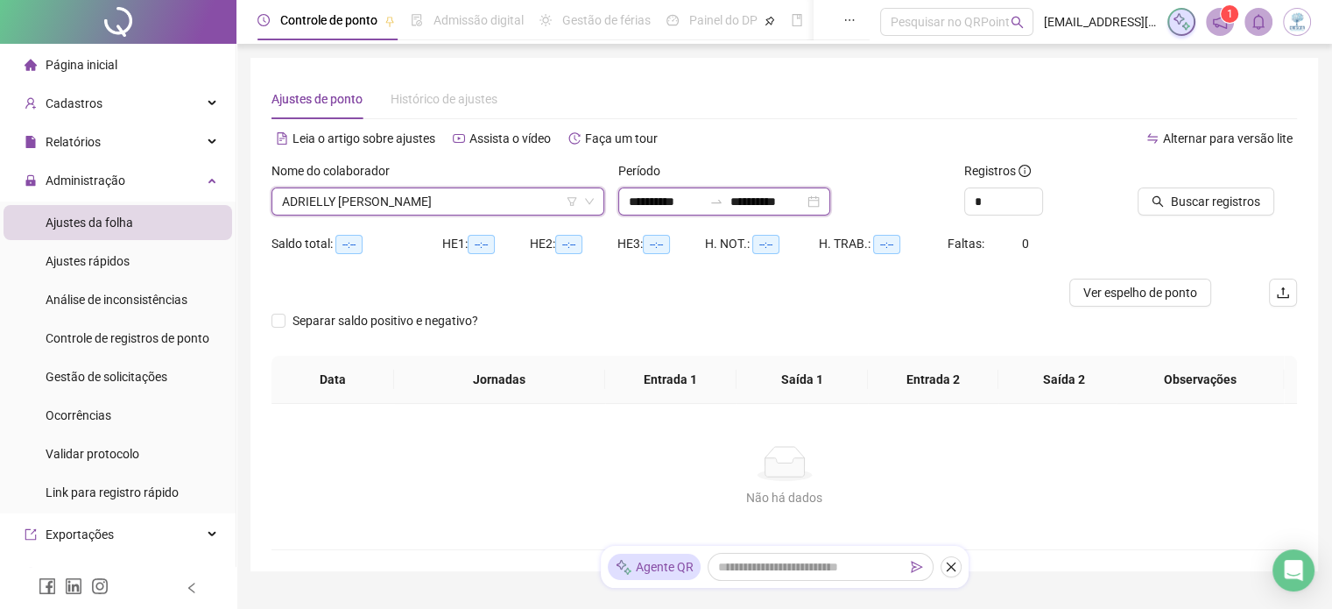
click at [804, 194] on input "**********" at bounding box center [767, 201] width 74 height 19
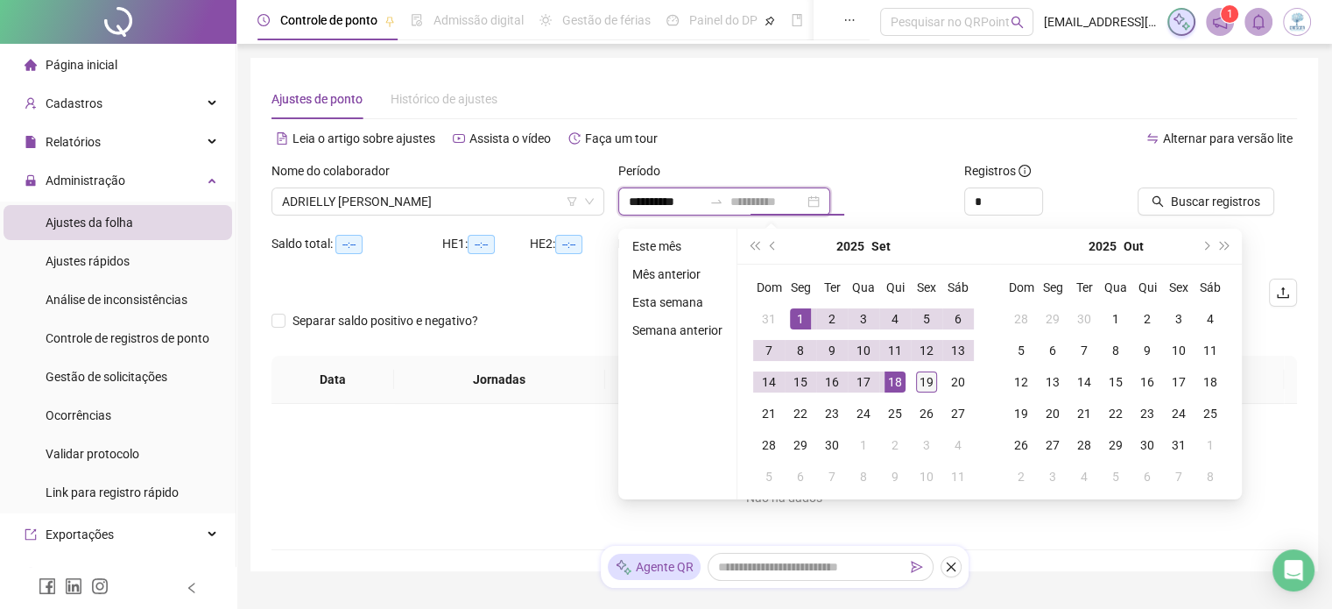
type input "**********"
drag, startPoint x: 929, startPoint y: 384, endPoint x: 939, endPoint y: 381, distance: 10.0
click at [939, 381] on td "19" at bounding box center [927, 382] width 32 height 32
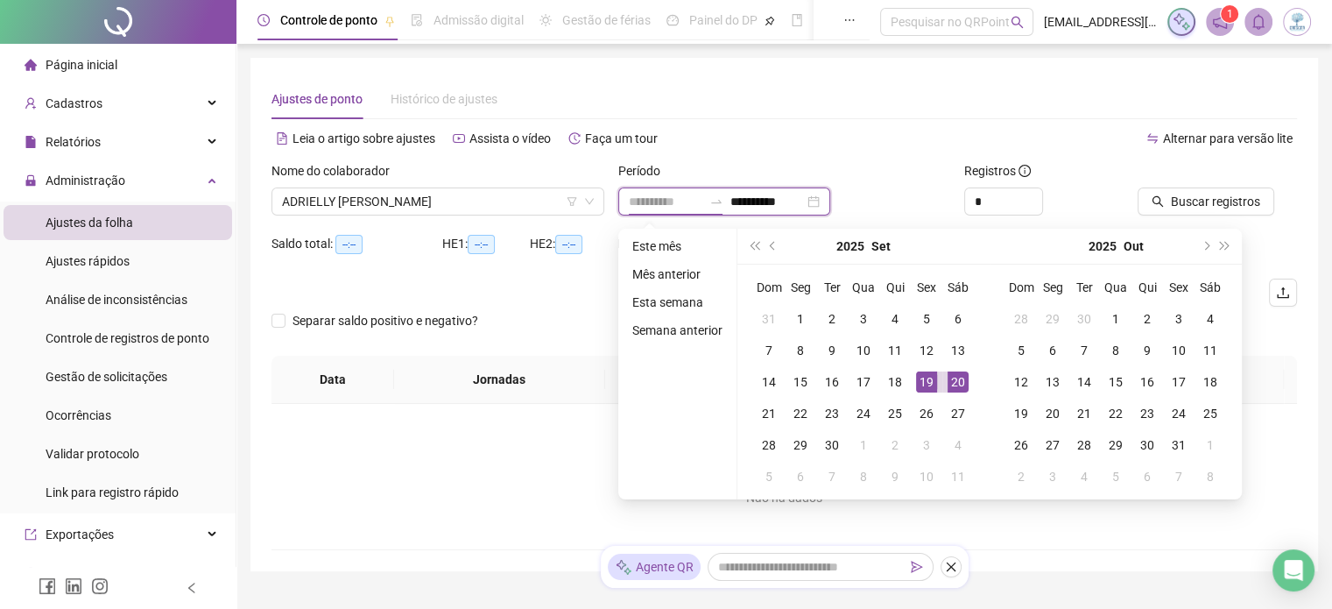
type input "**********"
click at [932, 381] on div "19" at bounding box center [926, 381] width 21 height 21
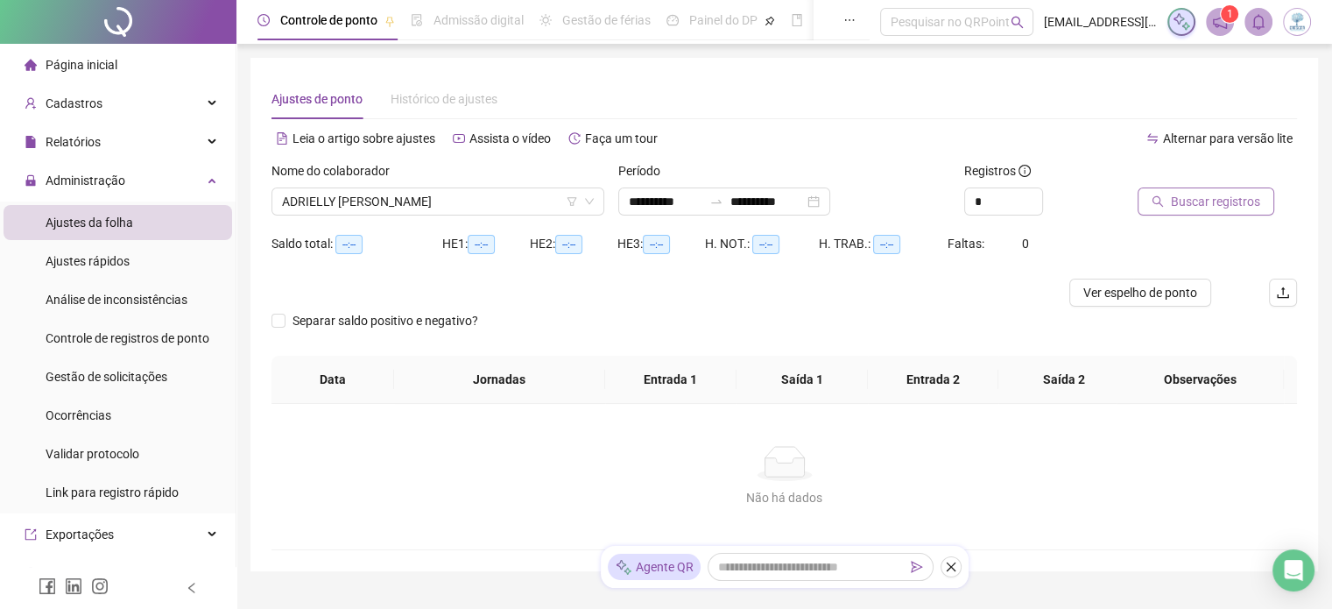
click at [1217, 203] on span "Buscar registros" at bounding box center [1215, 201] width 89 height 19
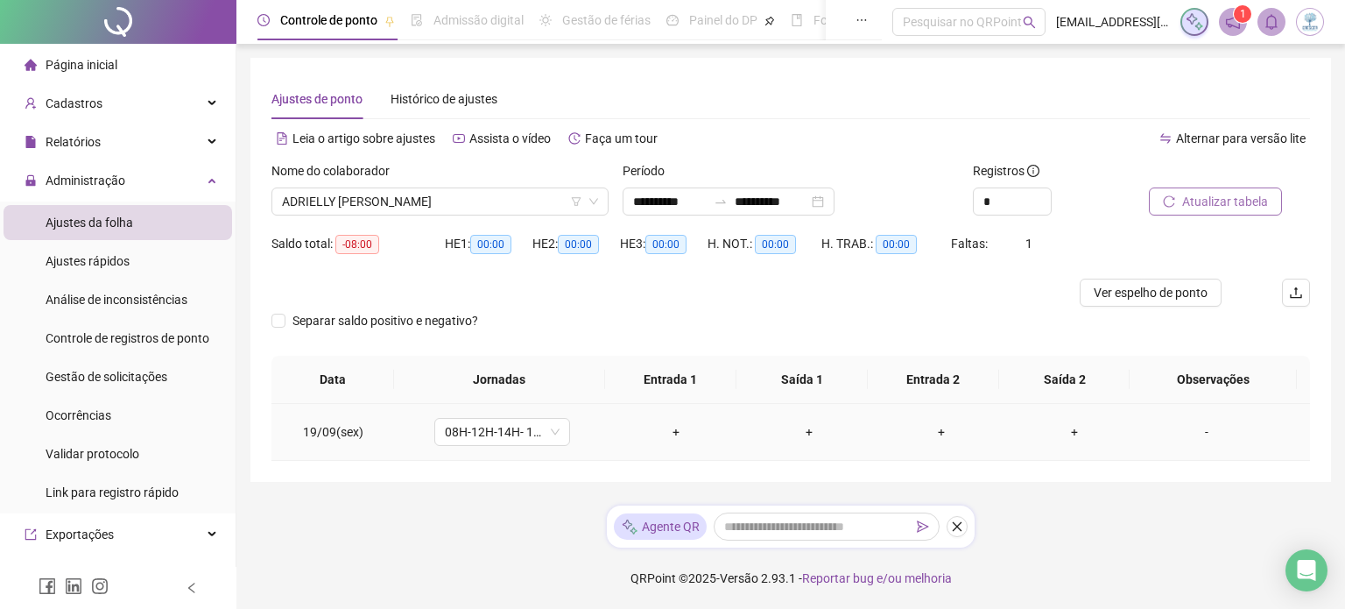
click at [670, 430] on div "+" at bounding box center [676, 431] width 105 height 19
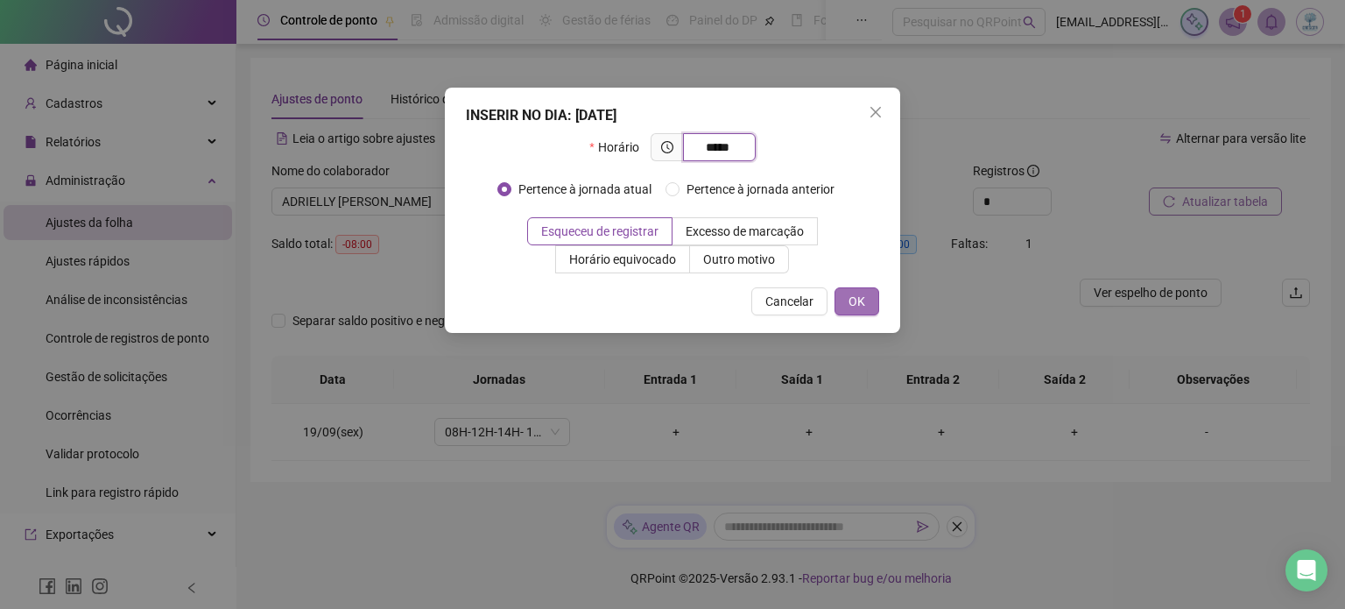
type input "*****"
click at [855, 304] on span "OK" at bounding box center [857, 301] width 17 height 19
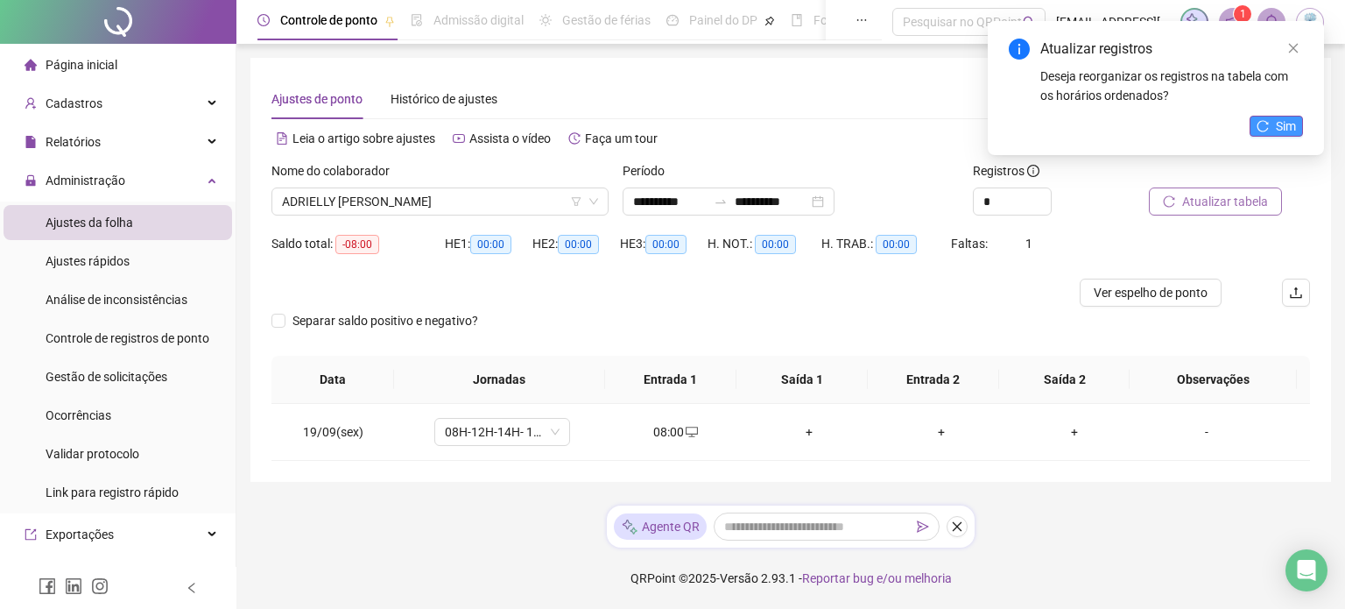
click at [1261, 122] on icon "reload" at bounding box center [1263, 126] width 12 height 12
